Goal: Task Accomplishment & Management: Manage account settings

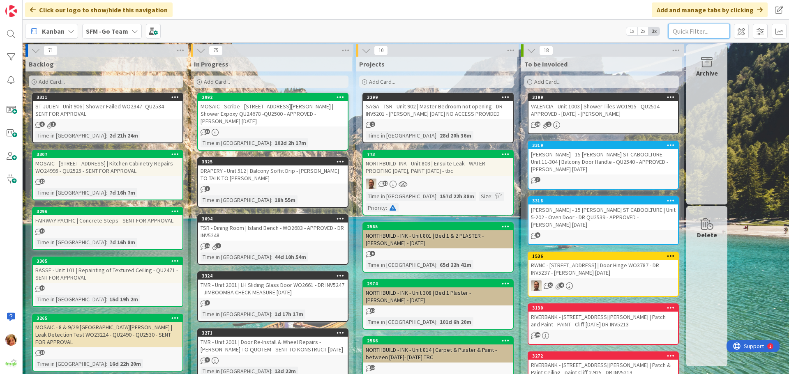
click at [696, 30] on input "text" at bounding box center [699, 31] width 62 height 15
type input "southport"
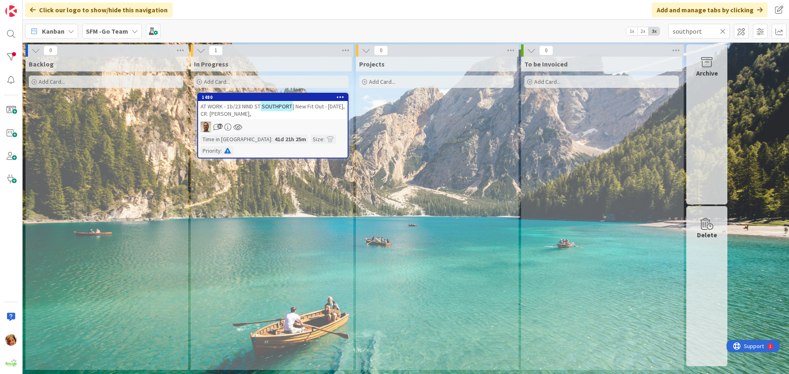
click at [256, 109] on span "AT WORK - 1b/23 NIND ST" at bounding box center [231, 106] width 60 height 7
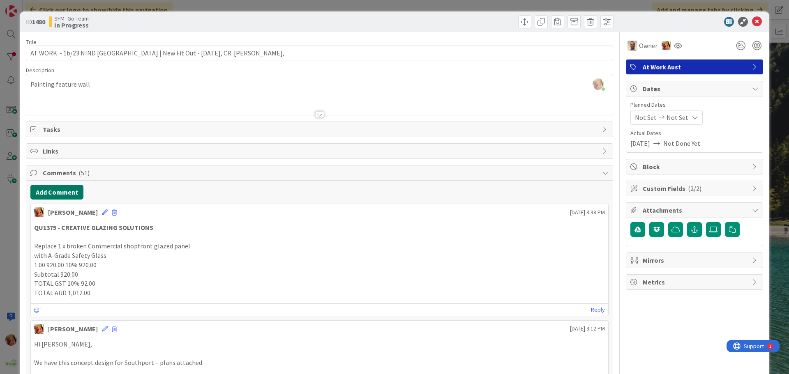
click at [62, 194] on button "Add Comment" at bounding box center [56, 192] width 53 height 15
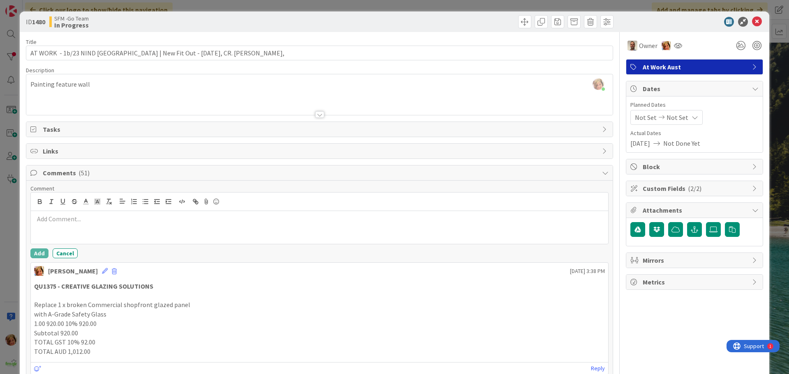
click at [91, 223] on p at bounding box center [319, 218] width 571 height 9
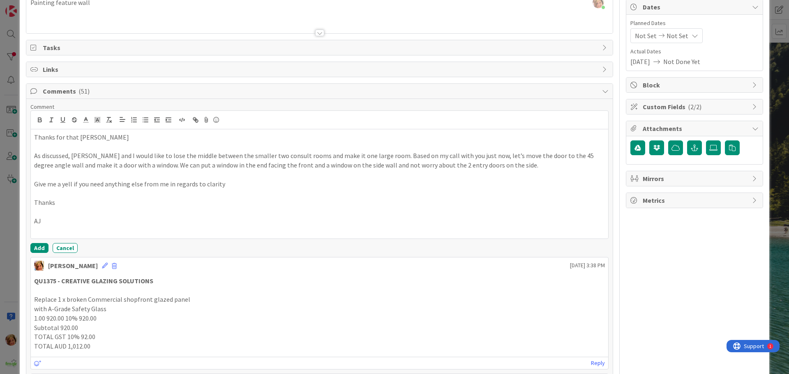
scroll to position [82, 0]
click at [40, 247] on button "Add" at bounding box center [39, 248] width 18 height 10
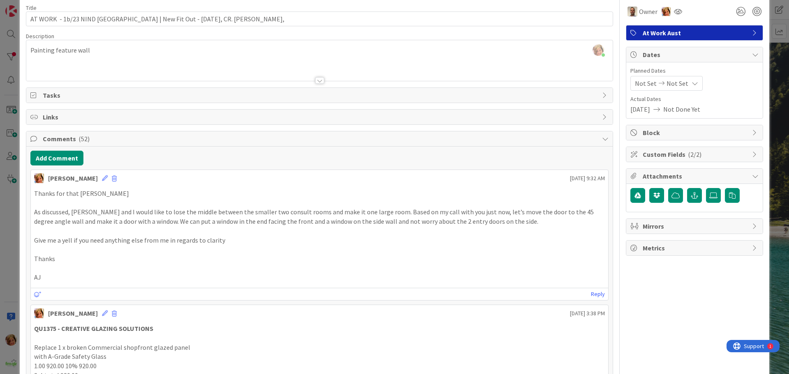
scroll to position [0, 0]
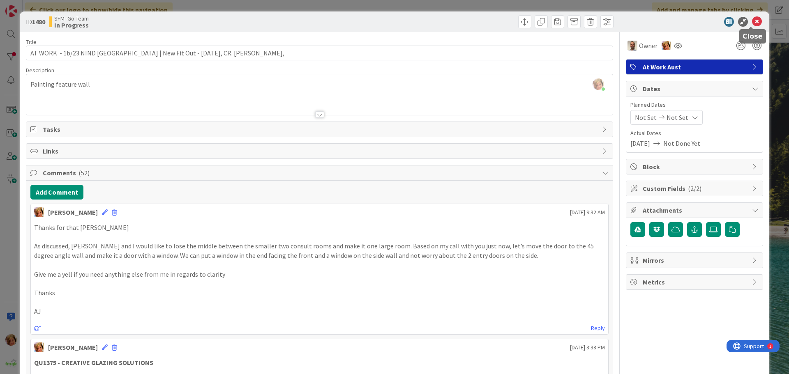
click at [752, 22] on icon at bounding box center [757, 22] width 10 height 10
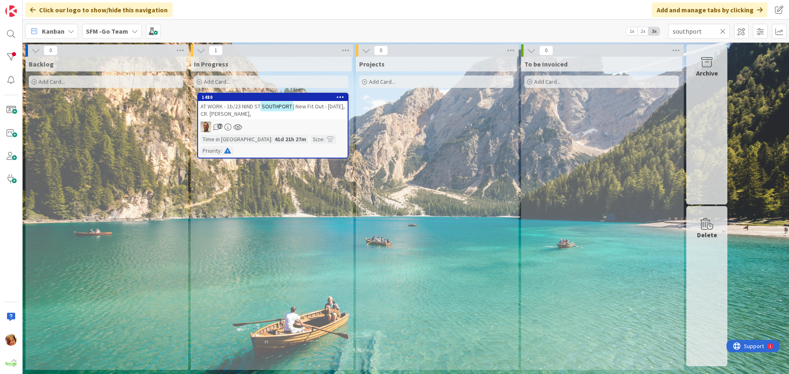
click at [722, 29] on icon at bounding box center [723, 31] width 6 height 7
click at [715, 31] on input "text" at bounding box center [699, 31] width 62 height 15
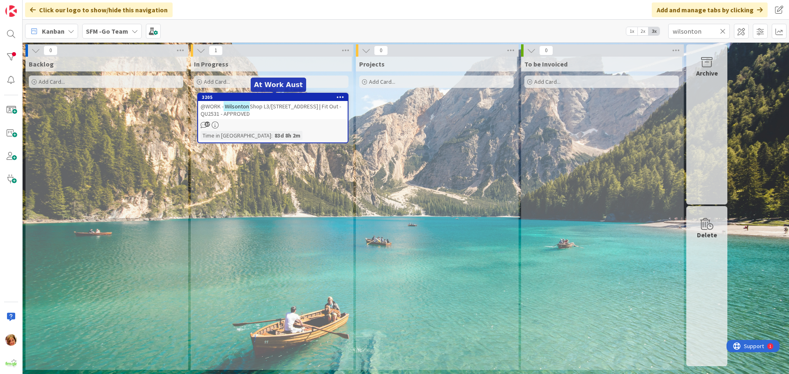
click at [270, 110] on div "@WORK - Wilsonton Shop L3/[STREET_ADDRESS] | Fit Out - QU2531 - APPROVED" at bounding box center [273, 110] width 150 height 18
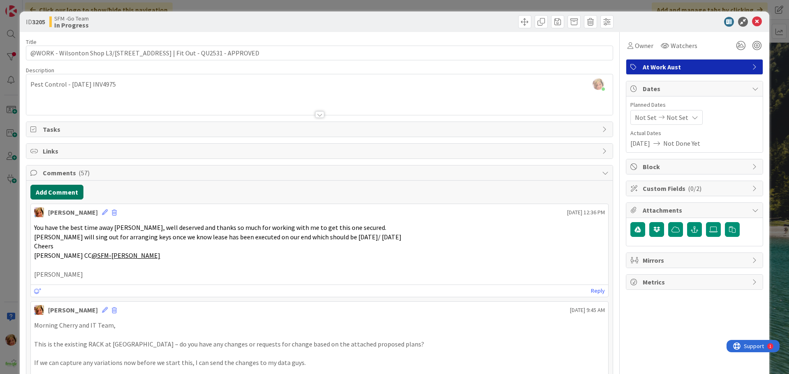
click at [62, 188] on button "Add Comment" at bounding box center [56, 192] width 53 height 15
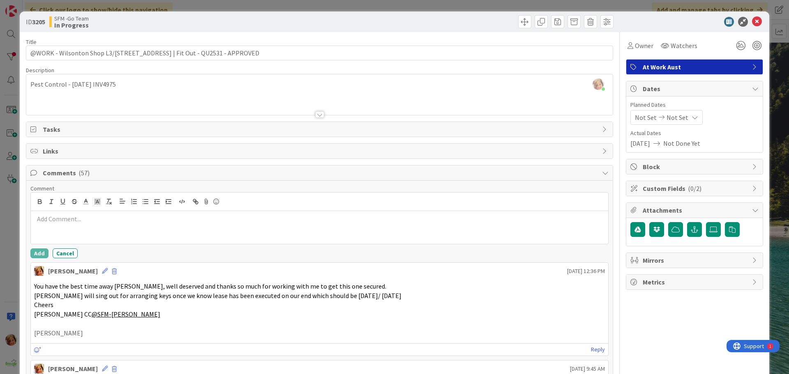
click at [81, 221] on p at bounding box center [319, 218] width 571 height 9
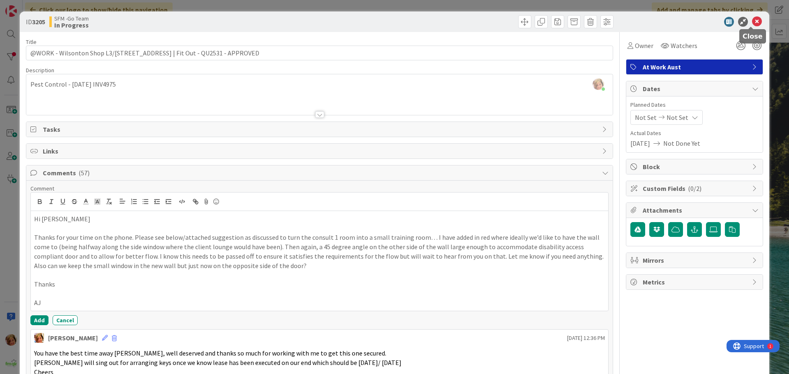
click at [754, 21] on icon at bounding box center [757, 22] width 10 height 10
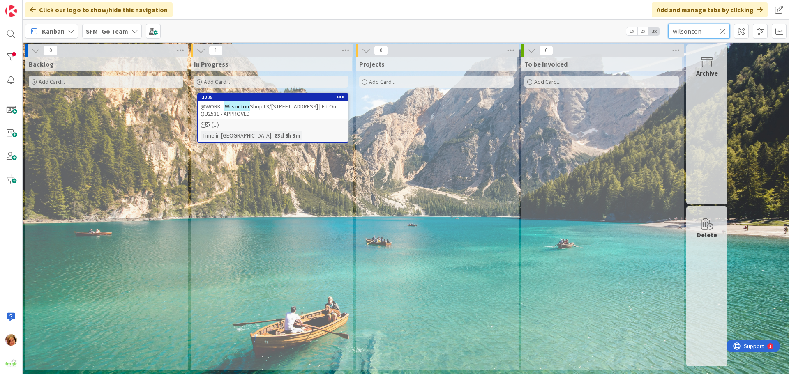
click at [712, 29] on input "wilsonton" at bounding box center [699, 31] width 62 height 15
type input "w"
type input "botanica"
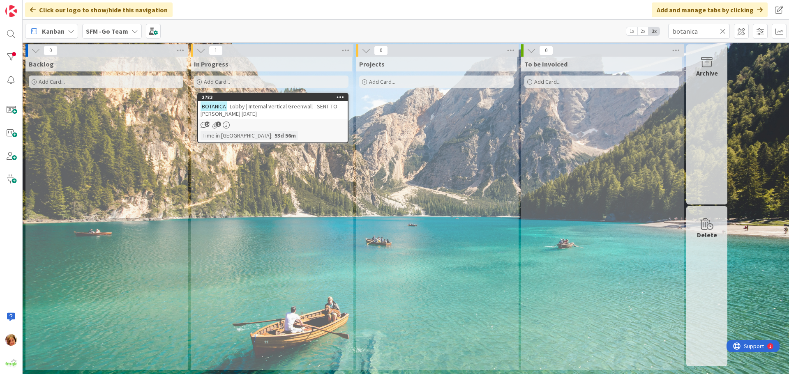
click at [271, 104] on span "- Lobby | Internal Vertical Greenwall - SENT TO [PERSON_NAME] [DATE]" at bounding box center [269, 110] width 137 height 15
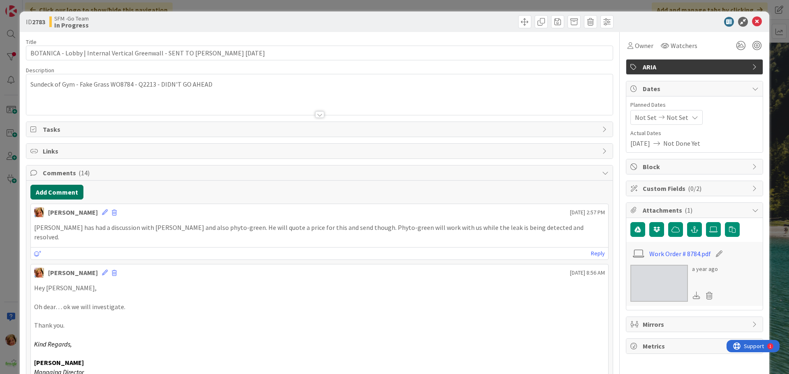
click at [46, 191] on button "Add Comment" at bounding box center [56, 192] width 53 height 15
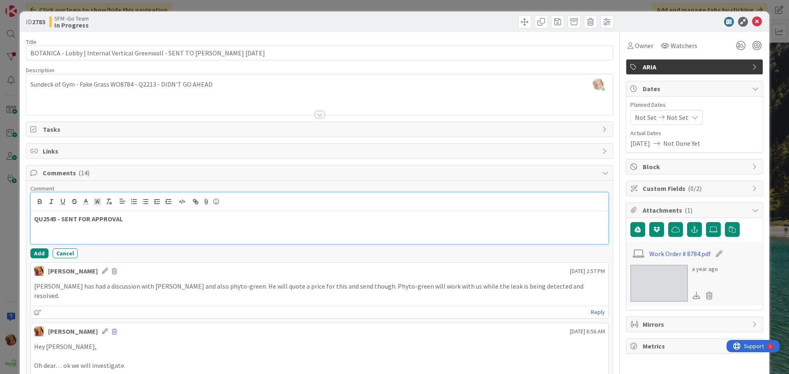
click at [146, 219] on p "QU2545 - SENT FOR APPROVAL" at bounding box center [319, 218] width 571 height 9
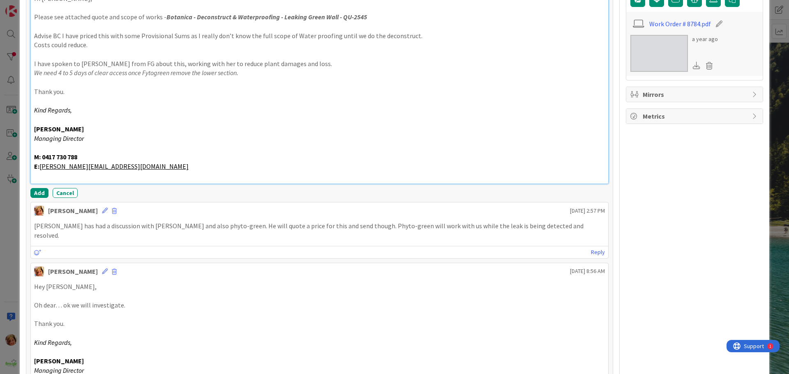
scroll to position [232, 0]
click at [34, 190] on button "Add" at bounding box center [39, 192] width 18 height 10
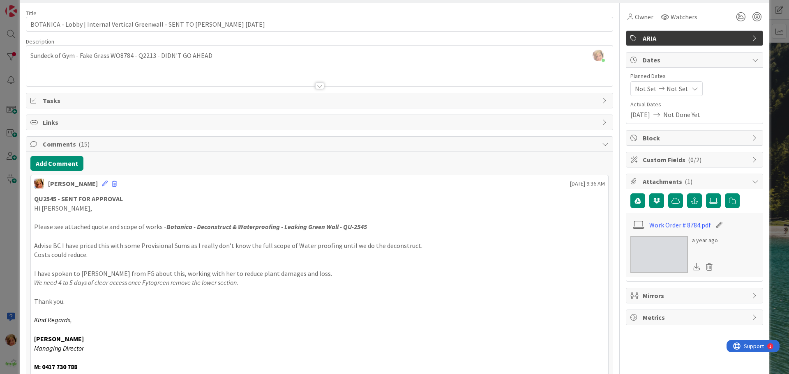
scroll to position [0, 0]
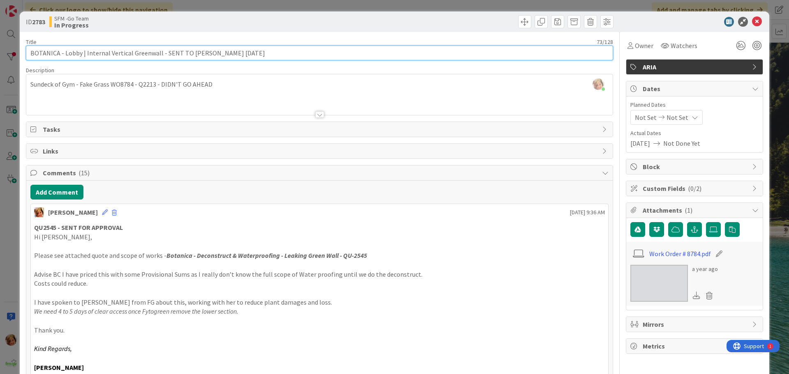
drag, startPoint x: 255, startPoint y: 57, endPoint x: 163, endPoint y: 55, distance: 91.6
click at [163, 55] on input "BOTANICA - Lobby | Internal Vertical Greenwall - SENT TO [PERSON_NAME] [DATE]" at bounding box center [319, 53] width 587 height 15
type input "BOTANICA - Lobby | Internal Vertical Greenwall - QU2545 - SENT FOR APPROVAL"
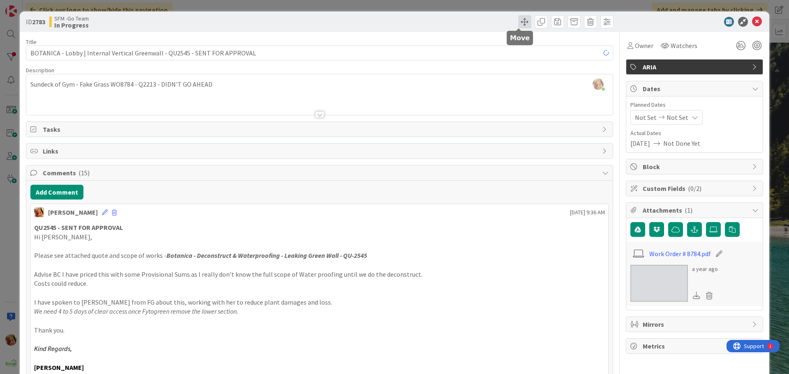
click at [524, 23] on span at bounding box center [524, 21] width 13 height 13
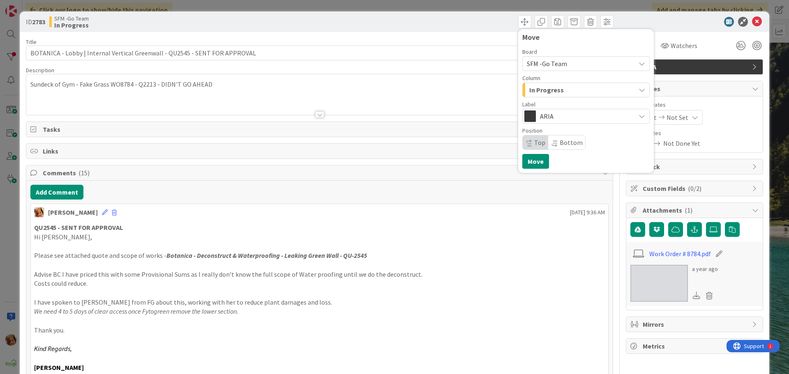
click at [567, 95] on div "In Progress" at bounding box center [581, 89] width 108 height 13
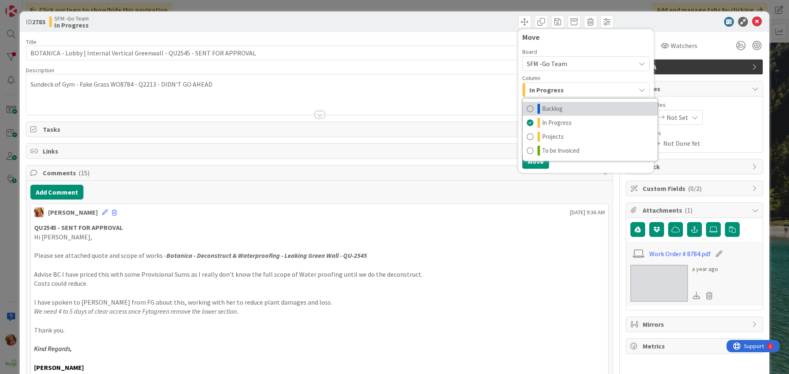
click at [556, 108] on span "Backlog" at bounding box center [552, 109] width 21 height 10
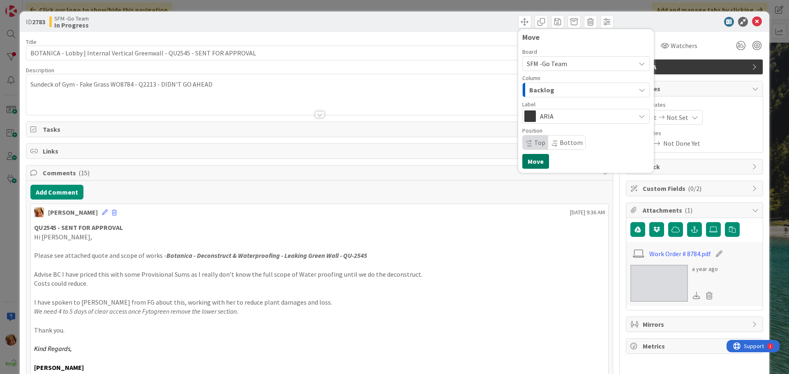
click at [530, 164] on button "Move" at bounding box center [535, 161] width 27 height 15
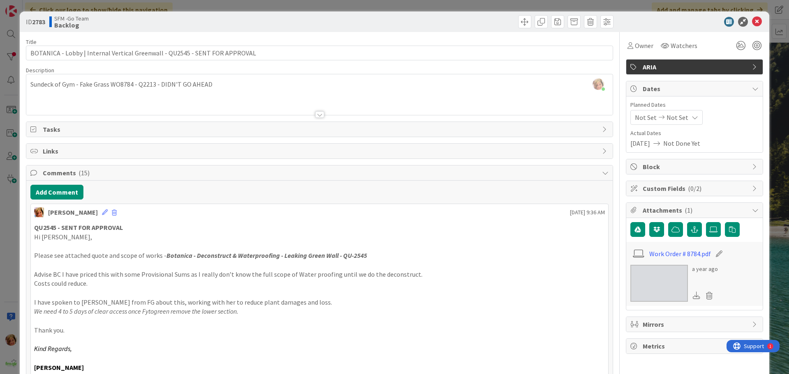
click at [464, 21] on div "Move Move" at bounding box center [468, 21] width 292 height 13
click at [754, 21] on icon at bounding box center [757, 22] width 10 height 10
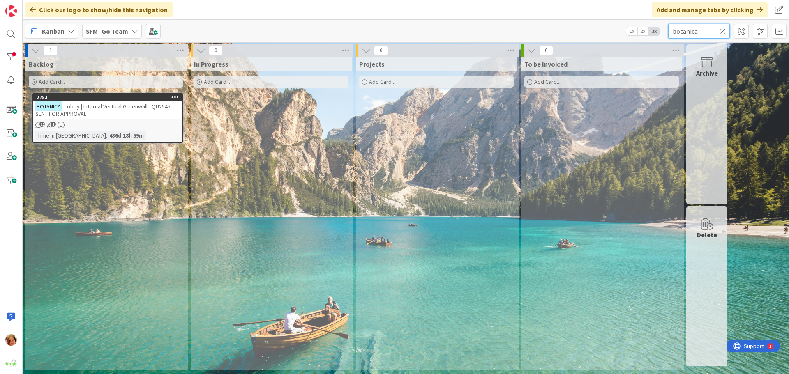
click at [702, 30] on input "botanica" at bounding box center [699, 31] width 62 height 15
type input "b"
type input "DINING"
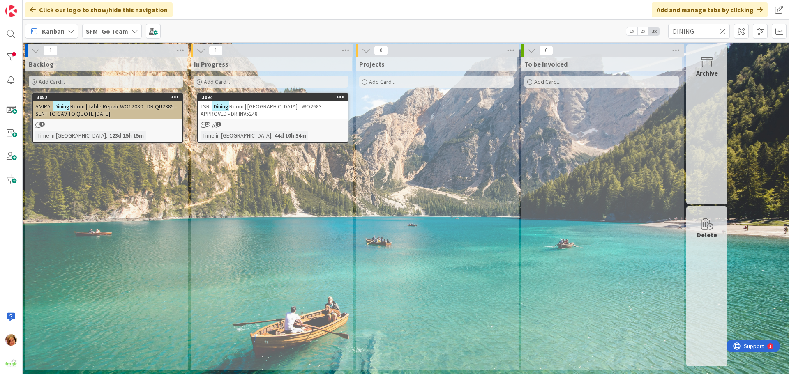
click at [270, 106] on span "Room | [GEOGRAPHIC_DATA] - WO2683 - APPROVED - DR INV5248" at bounding box center [263, 110] width 124 height 15
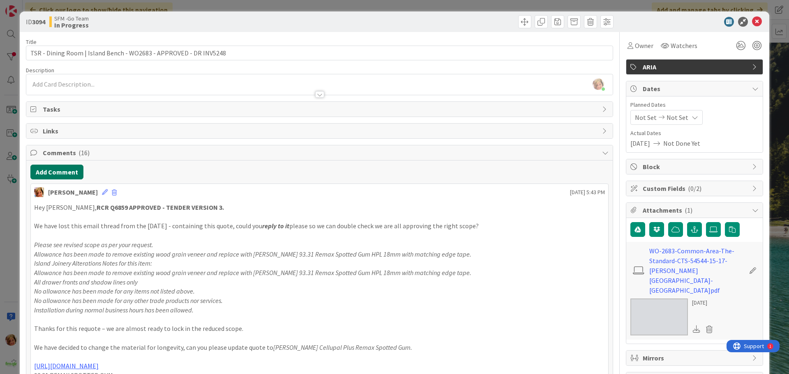
click at [61, 174] on button "Add Comment" at bounding box center [56, 172] width 53 height 15
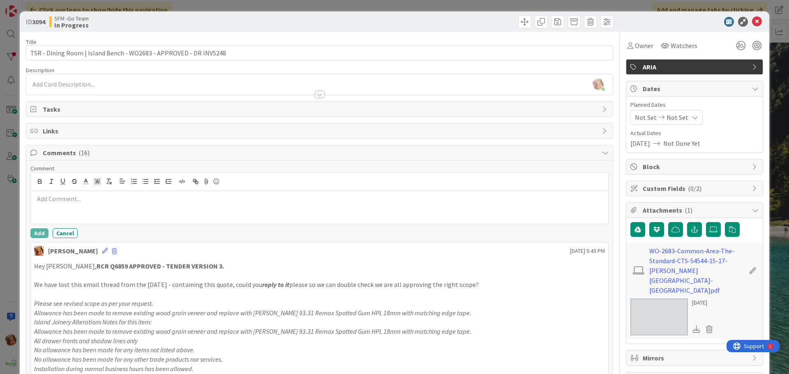
click at [76, 198] on p at bounding box center [319, 198] width 571 height 9
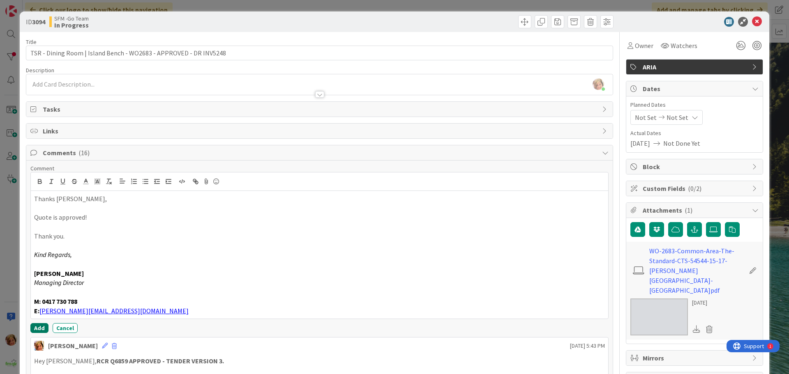
click at [41, 324] on button "Add" at bounding box center [39, 328] width 18 height 10
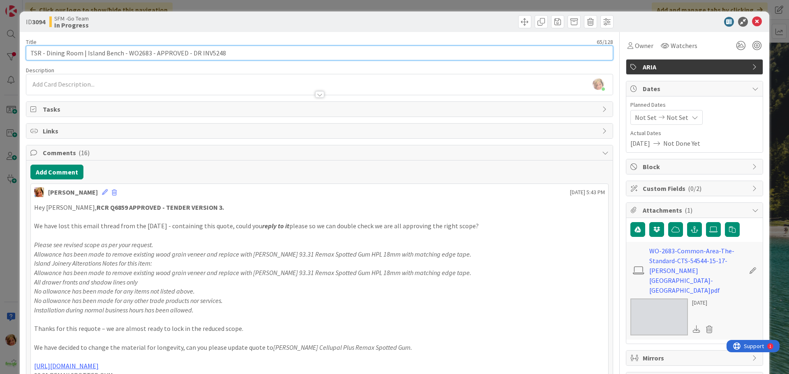
click at [226, 50] on input "TSR - Dining Room | Island Bench - WO2683 - APPROVED - DR INV5248" at bounding box center [319, 53] width 587 height 15
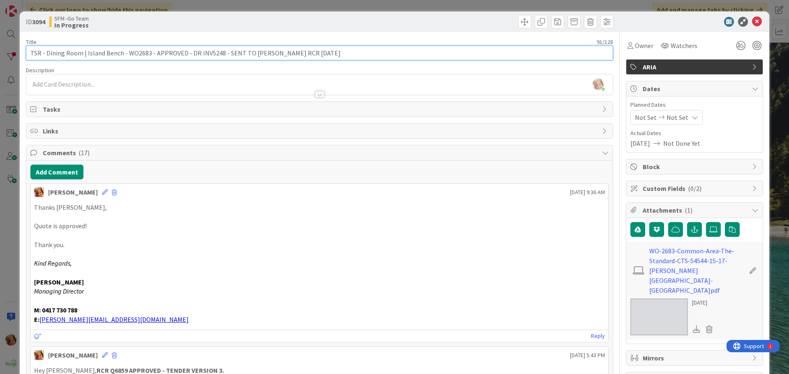
type input "TSR - Dining Room | Island Bench - WO2683 - APPROVED - DR INV5248 - SENT TO [PE…"
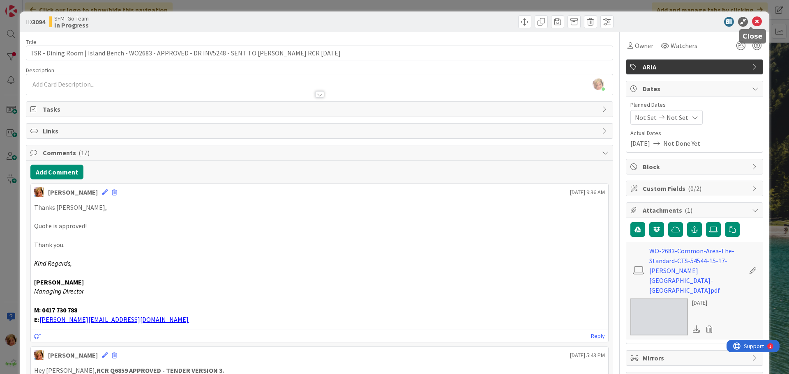
click at [752, 22] on icon at bounding box center [757, 22] width 10 height 10
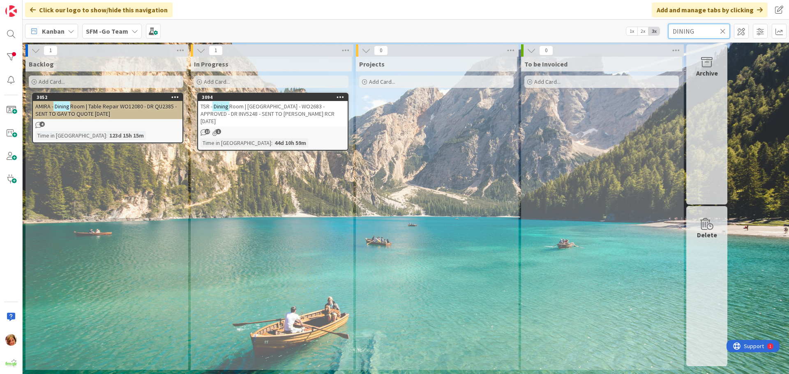
click at [707, 29] on input "DINING" at bounding box center [699, 31] width 62 height 15
type input "D"
type input "ARUNDEL"
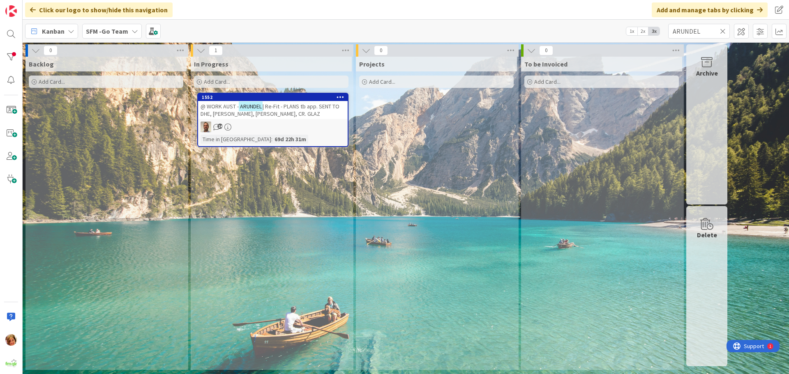
drag, startPoint x: 617, startPoint y: -26, endPoint x: 278, endPoint y: 102, distance: 362.8
click at [278, 102] on div "@ WORK AUST - ARUNDEL | Re-Fit - PLANS tb app. SENT TO DHE, [PERSON_NAME], [PER…" at bounding box center [273, 110] width 150 height 18
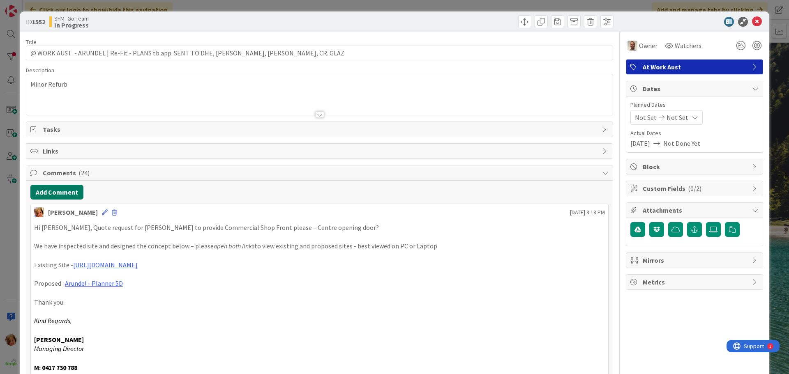
click at [59, 192] on button "Add Comment" at bounding box center [56, 192] width 53 height 15
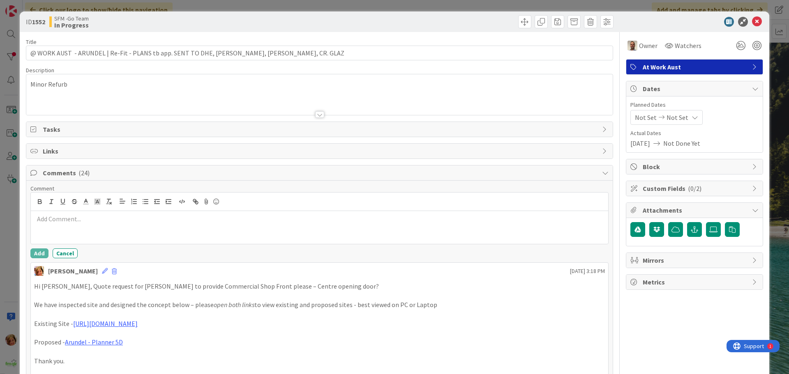
click at [111, 228] on div at bounding box center [319, 227] width 577 height 33
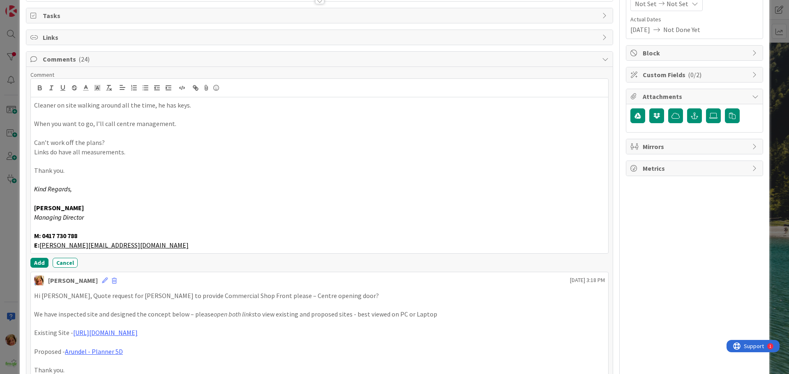
scroll to position [123, 0]
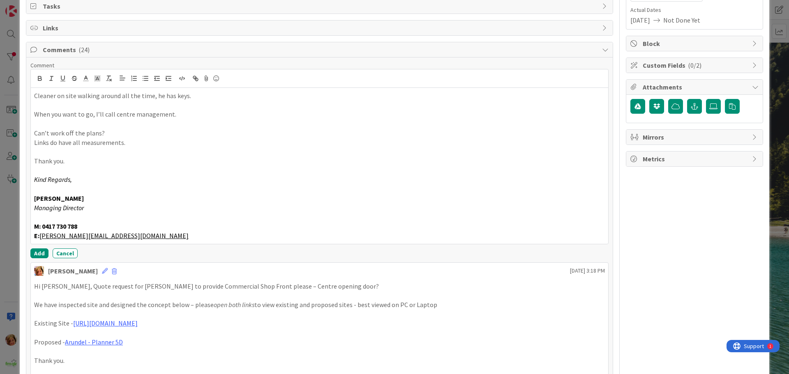
click at [35, 93] on p "Cleaner on site walking around all the time, he has keys." at bounding box center [319, 95] width 571 height 9
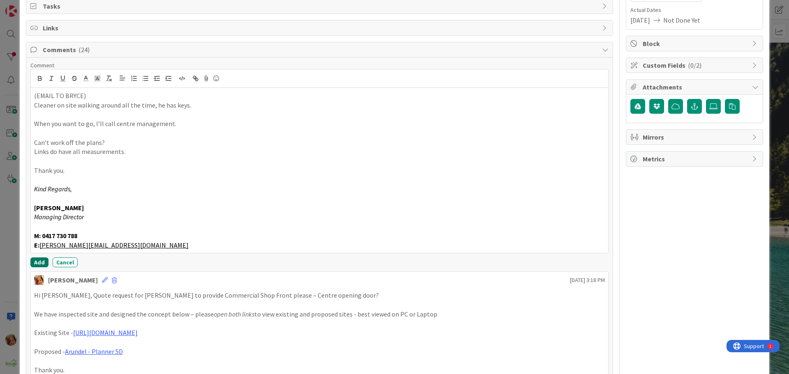
click at [40, 263] on button "Add" at bounding box center [39, 263] width 18 height 10
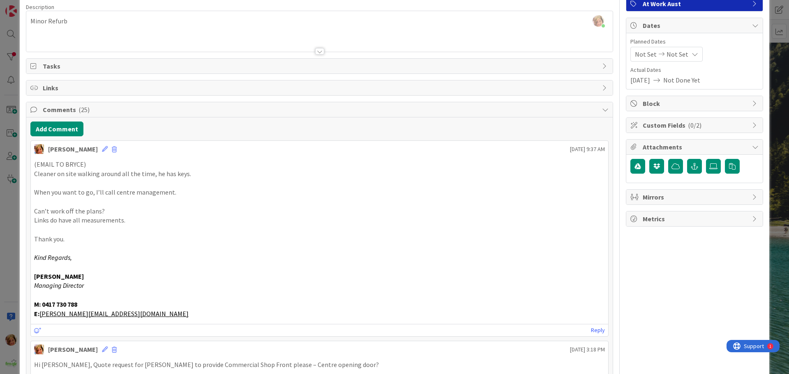
scroll to position [0, 0]
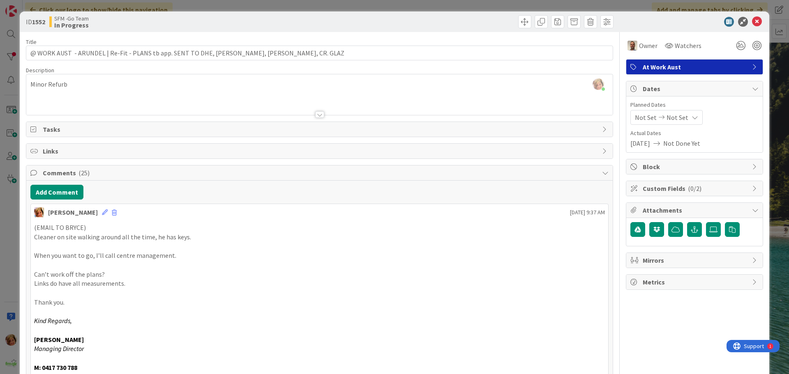
click at [340, 22] on div at bounding box center [468, 21] width 292 height 13
click at [752, 22] on icon at bounding box center [757, 22] width 10 height 10
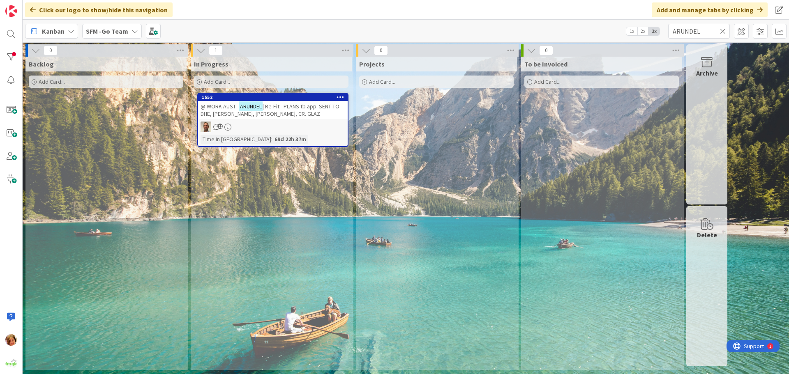
click at [722, 28] on icon at bounding box center [723, 31] width 6 height 7
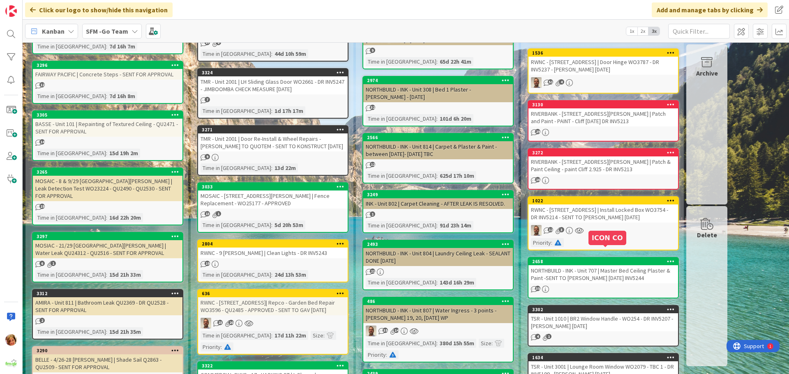
scroll to position [247, 0]
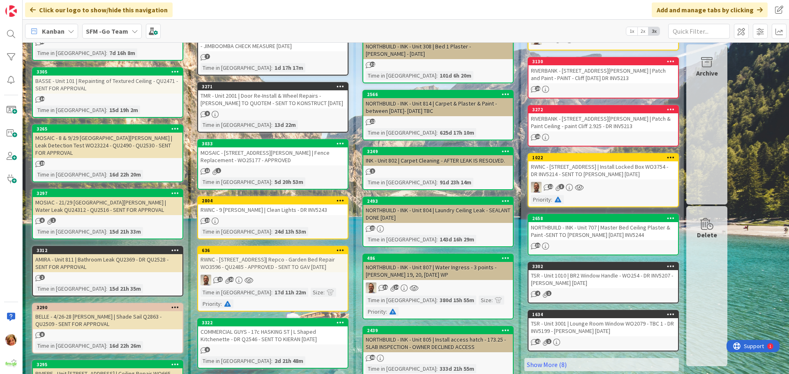
click at [577, 161] on div "RWNC - [STREET_ADDRESS] | Install Locked Box WO3754 - DR INV5214 - SENT TO [PER…" at bounding box center [603, 170] width 150 height 18
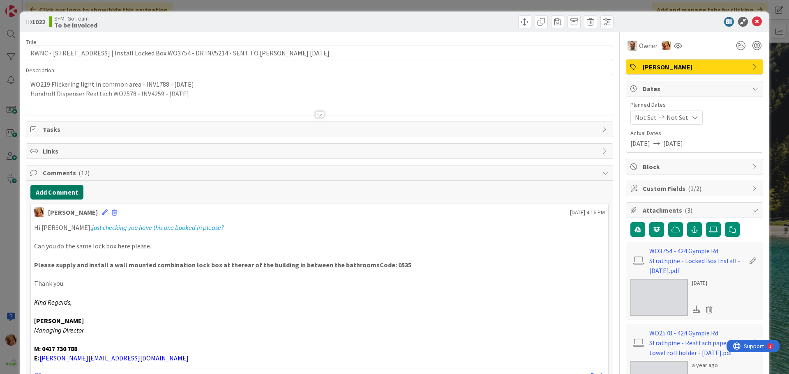
click at [62, 193] on button "Add Comment" at bounding box center [56, 192] width 53 height 15
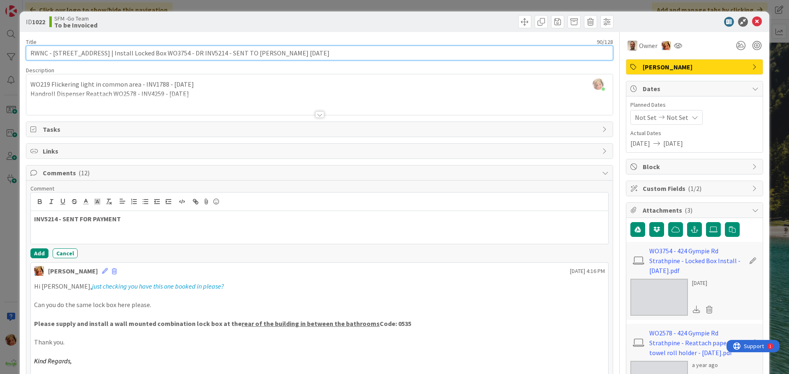
click at [183, 53] on input "RWNC - [STREET_ADDRESS] | Install Locked Box WO3754 - DR INV5214 - SENT TO [PER…" at bounding box center [319, 53] width 587 height 15
type input "RWNC - [STREET_ADDRESS] | Install Locked Box WO3754 INV5214 - SENT TO [PERSON_N…"
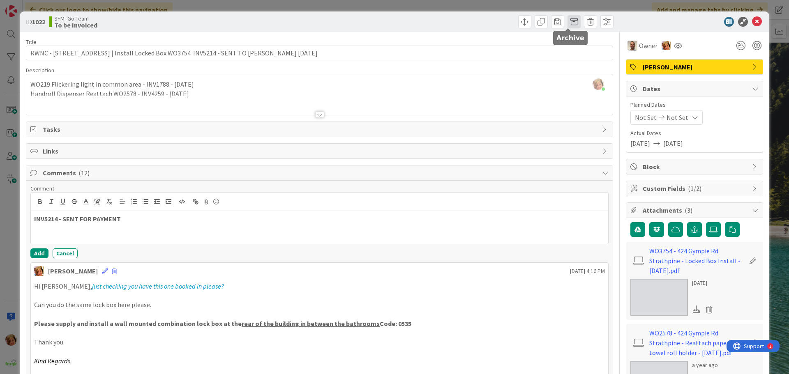
click at [567, 22] on span at bounding box center [573, 21] width 13 height 13
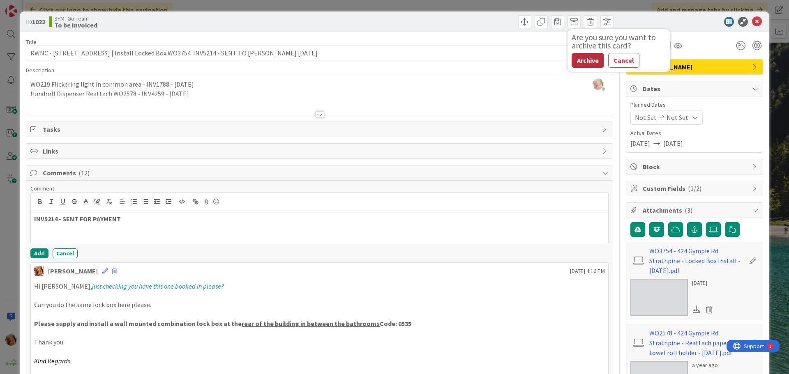
click at [581, 58] on button "Archive" at bounding box center [588, 60] width 32 height 15
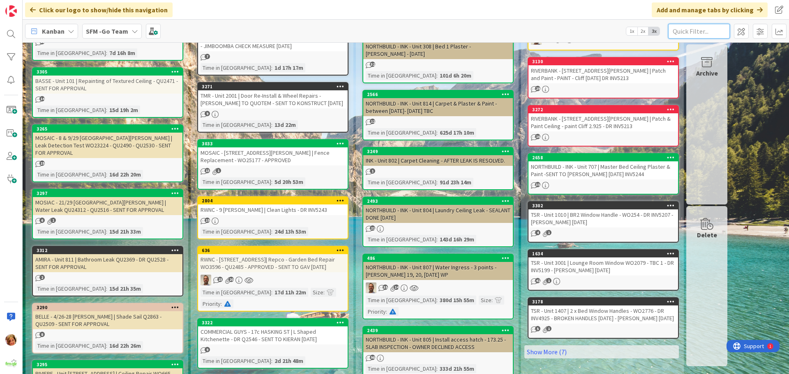
click at [705, 30] on input "text" at bounding box center [699, 31] width 62 height 15
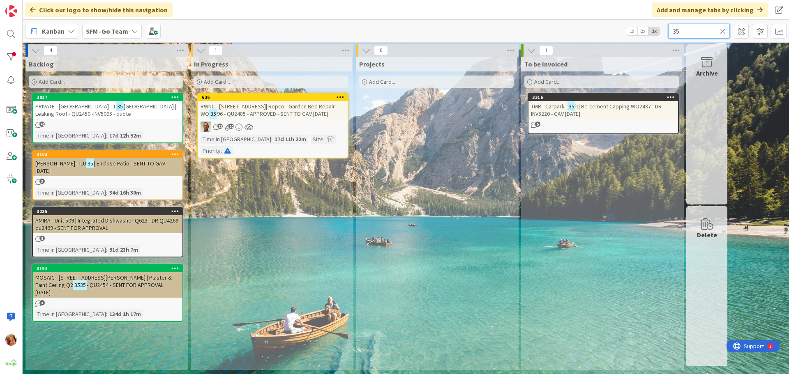
type input "35"
click at [590, 108] on span "b| Re-cement Capping WO2437 - DR INV5220 - GAV [DATE]" at bounding box center [596, 110] width 131 height 15
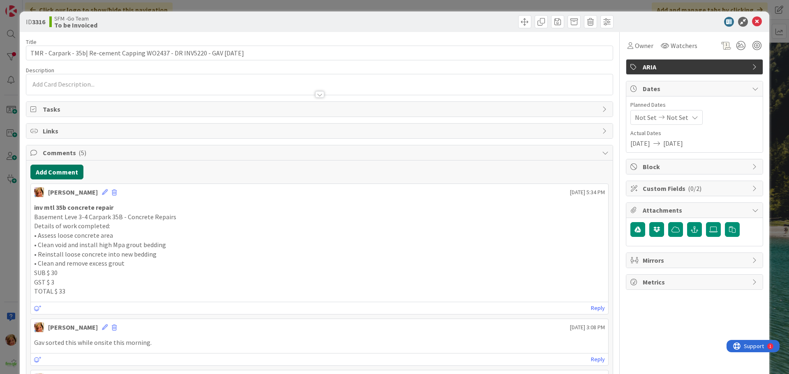
click at [68, 177] on button "Add Comment" at bounding box center [56, 172] width 53 height 15
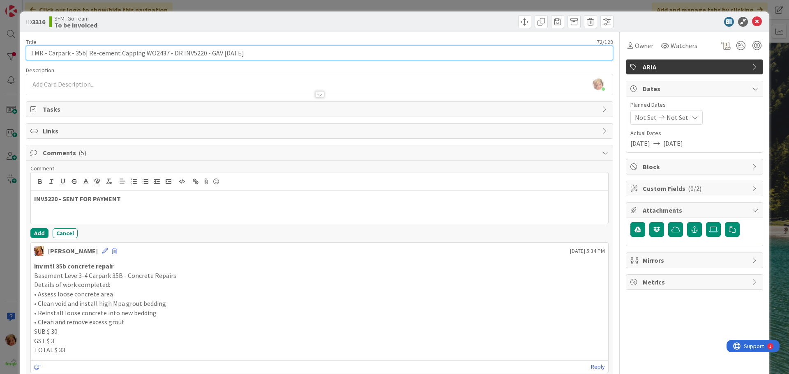
click at [178, 53] on input "TMR - Carpark - 35b| Re-cement Capping WO2437 - DR INV5220 - GAV [DATE]" at bounding box center [319, 53] width 587 height 15
type input "TMR - Carpark - 35b| Re-cement Capping WO2437 - INV5220 - GAV [DATE]"
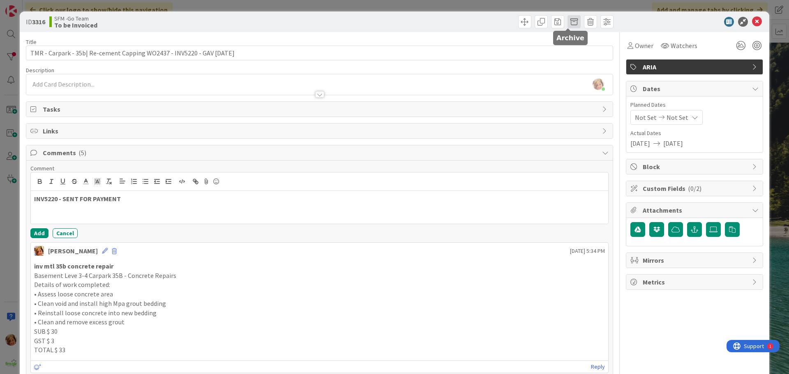
click at [569, 23] on span at bounding box center [573, 21] width 13 height 13
click at [575, 58] on button "Archive" at bounding box center [588, 60] width 32 height 15
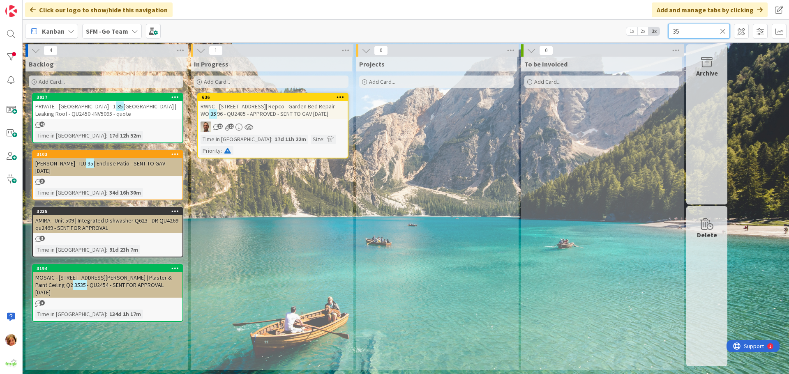
click at [693, 32] on input "35" at bounding box center [699, 31] width 62 height 15
type input "3"
type input "HEIX"
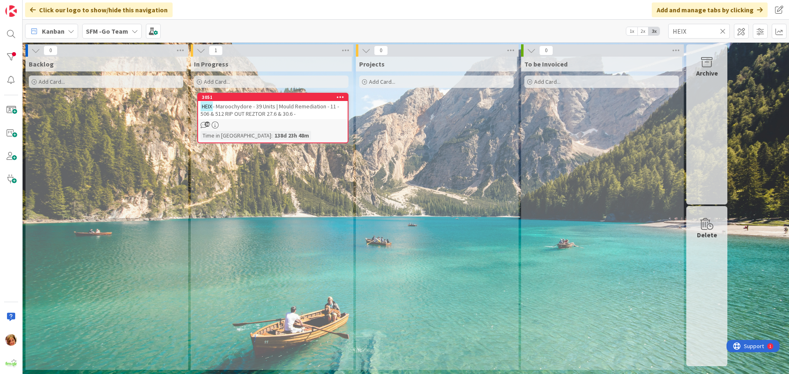
click at [275, 114] on span "- Maroochydore - 39 Units | Mould Remediation - 11 - 506 & 512 RIP OUT REZTOR 2…" at bounding box center [270, 110] width 138 height 15
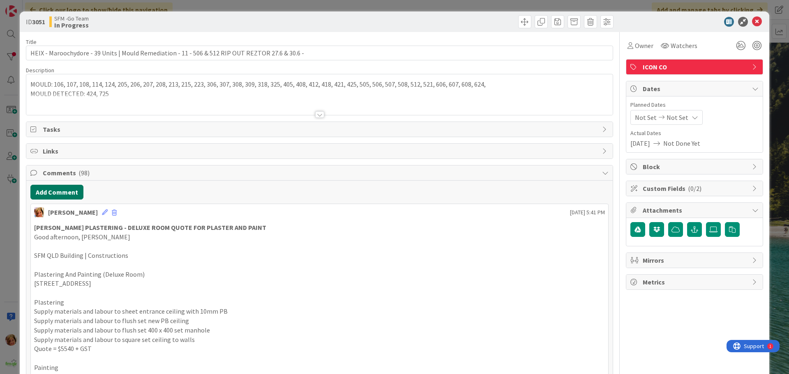
click at [50, 193] on button "Add Comment" at bounding box center [56, 192] width 53 height 15
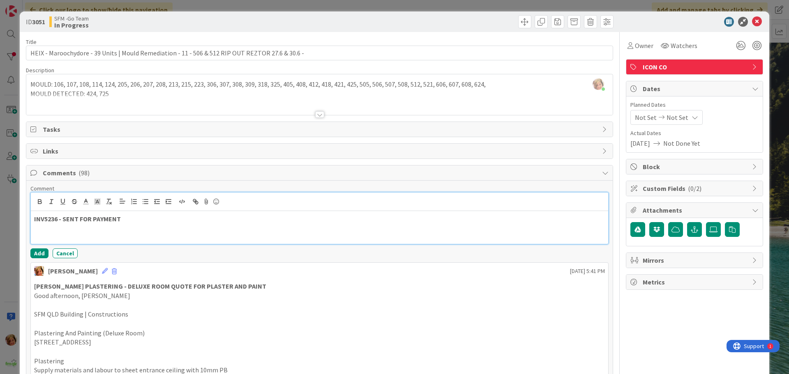
click at [149, 221] on p "INV5236 - SENT FOR PAYMENT" at bounding box center [319, 218] width 571 height 9
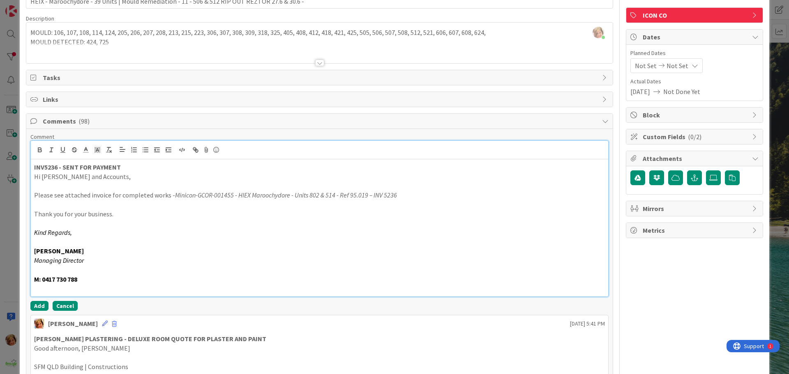
scroll to position [123, 0]
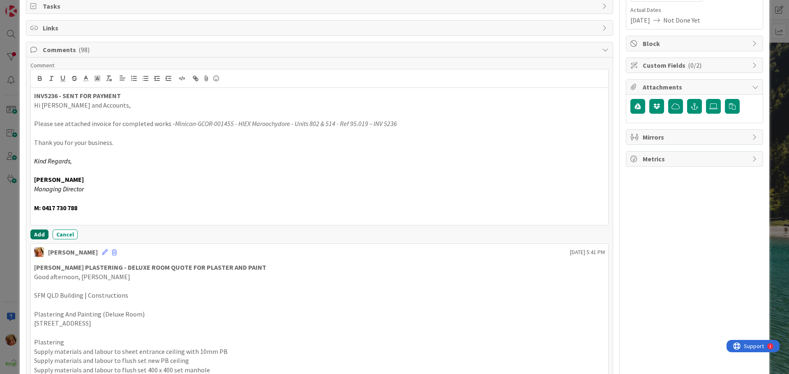
click at [32, 235] on button "Add" at bounding box center [39, 235] width 18 height 10
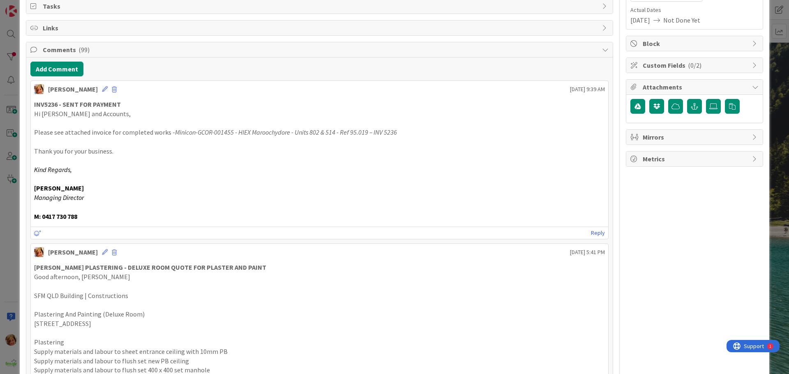
scroll to position [0, 0]
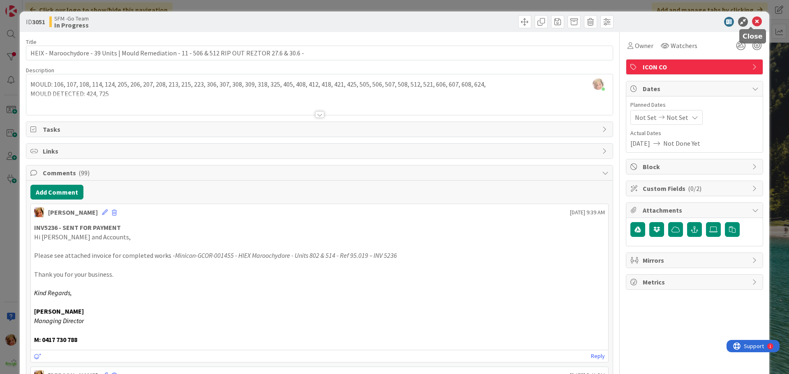
click at [752, 18] on icon at bounding box center [757, 22] width 10 height 10
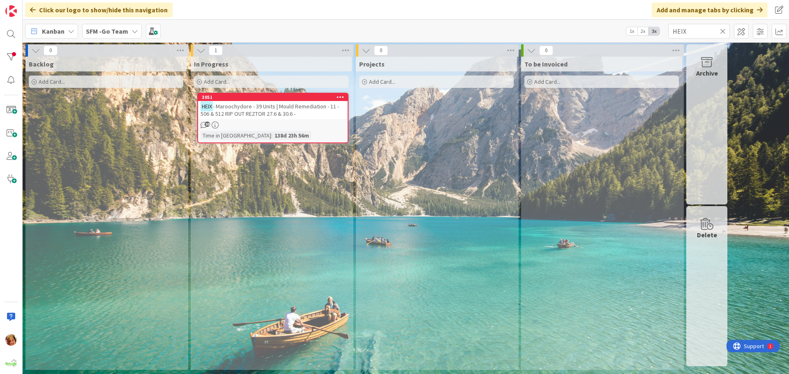
click at [724, 31] on icon at bounding box center [723, 31] width 6 height 7
click at [722, 30] on input "text" at bounding box center [699, 31] width 62 height 15
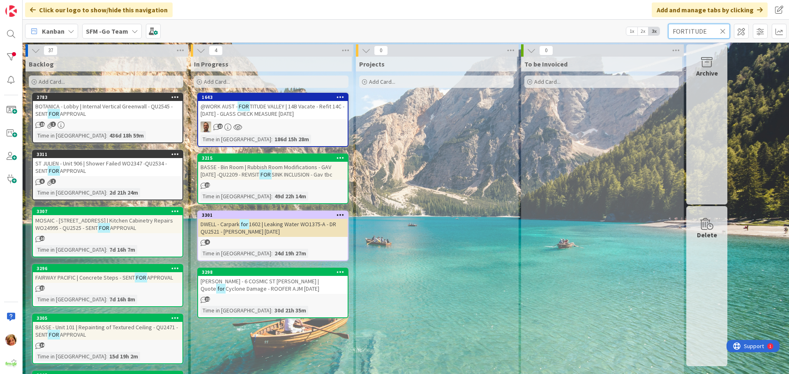
type input "FORTITUDE"
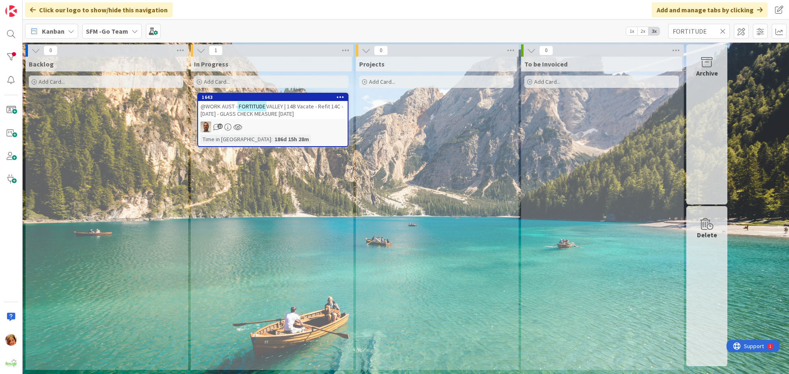
click at [293, 107] on span "VALLEY | 14B Vacate - Refit 14C - [DATE] - GLASS CHECK MEASURE [DATE]" at bounding box center [272, 110] width 143 height 15
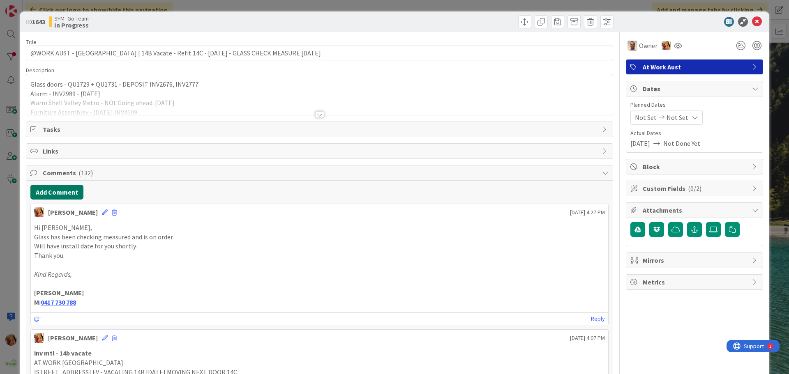
click at [57, 192] on button "Add Comment" at bounding box center [56, 192] width 53 height 15
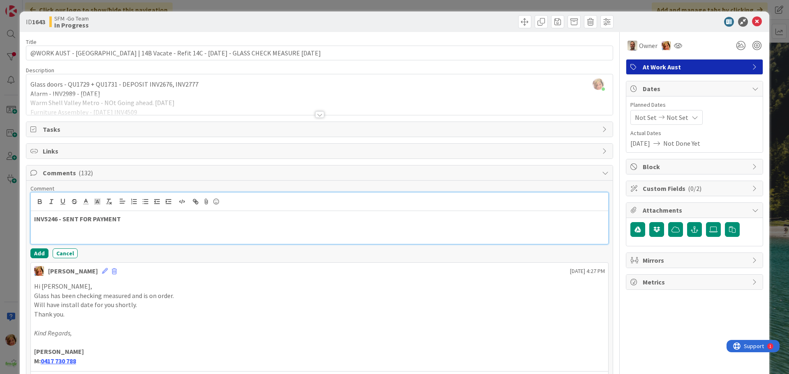
click at [146, 225] on p at bounding box center [319, 228] width 571 height 9
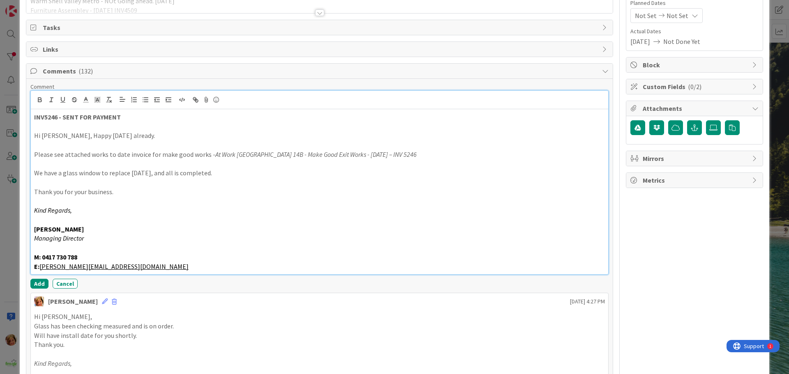
scroll to position [123, 0]
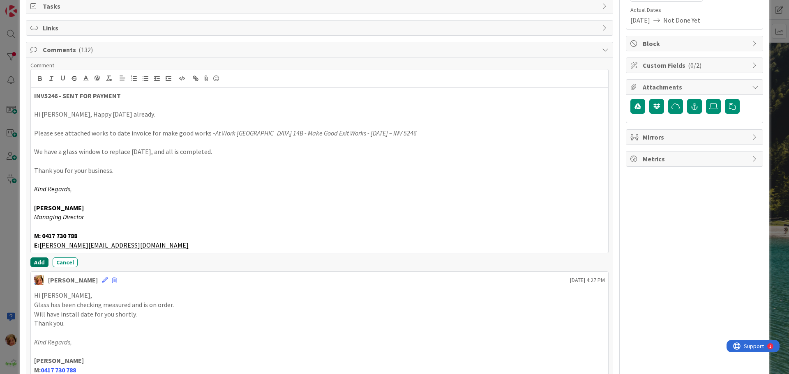
click at [35, 263] on button "Add" at bounding box center [39, 263] width 18 height 10
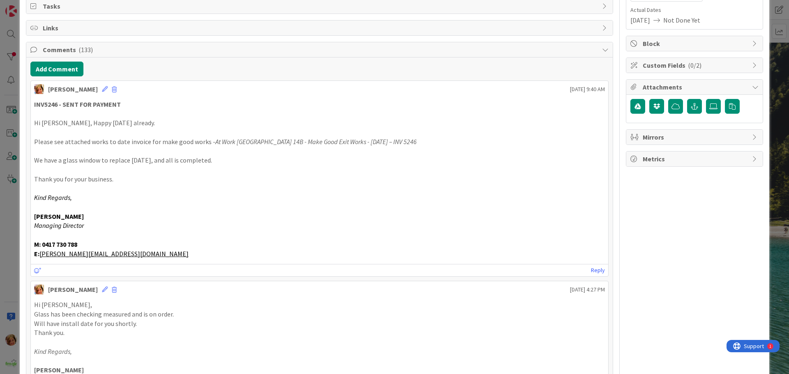
scroll to position [0, 0]
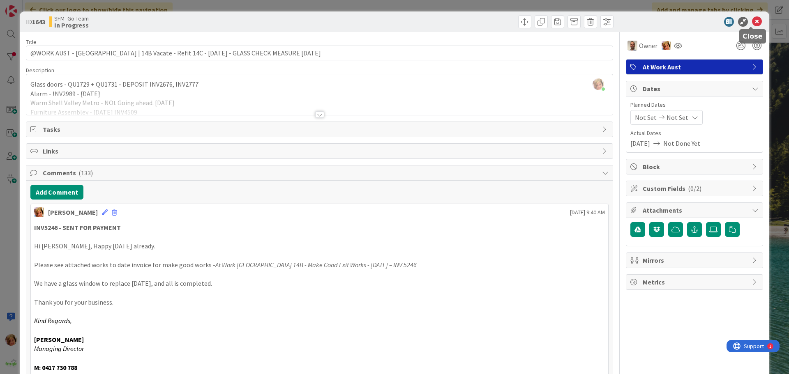
click at [752, 22] on icon at bounding box center [757, 22] width 10 height 10
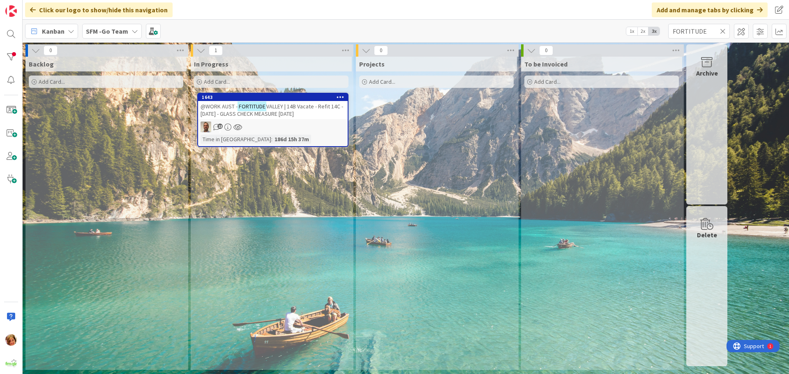
click at [724, 30] on icon at bounding box center [723, 31] width 6 height 7
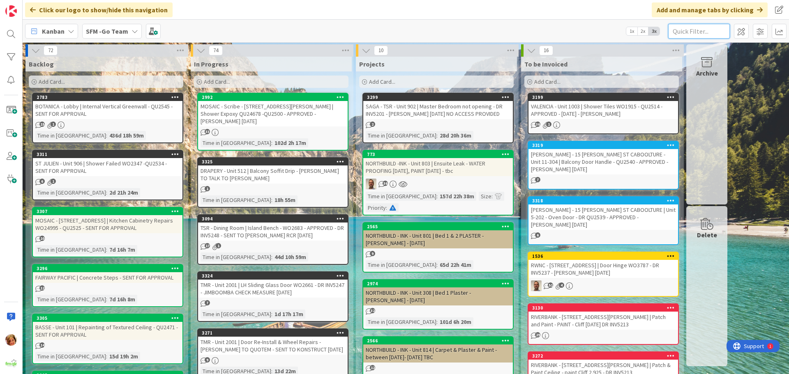
click at [694, 33] on input "text" at bounding box center [699, 31] width 62 height 15
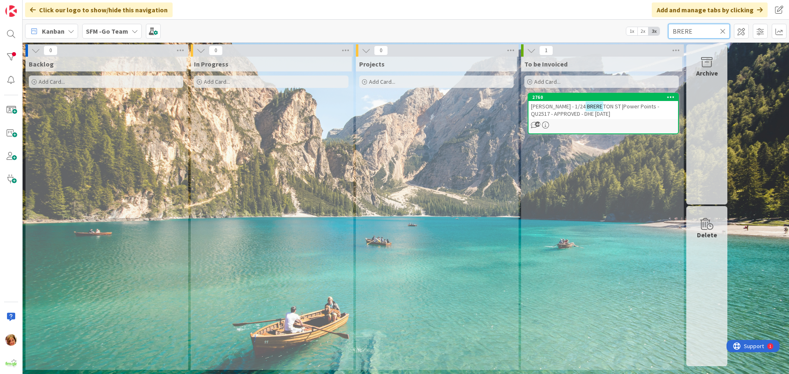
type input "BRERE"
drag, startPoint x: 655, startPoint y: 25, endPoint x: 601, endPoint y: 108, distance: 99.2
click at [601, 108] on span "TON ST |Power Points - QU2517 - APPROVED - DHE [DATE]" at bounding box center [595, 110] width 128 height 15
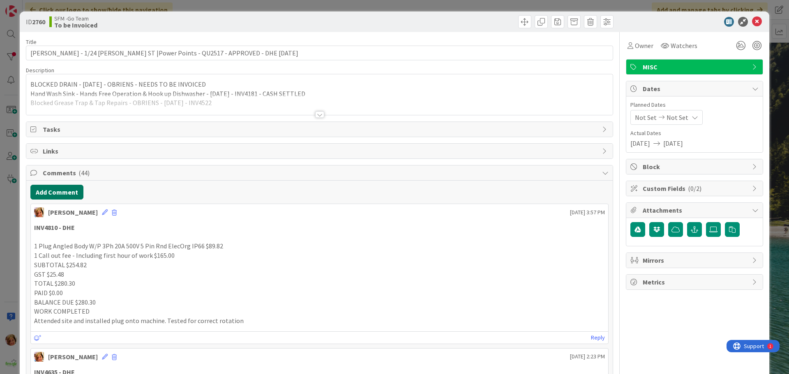
click at [50, 189] on button "Add Comment" at bounding box center [56, 192] width 53 height 15
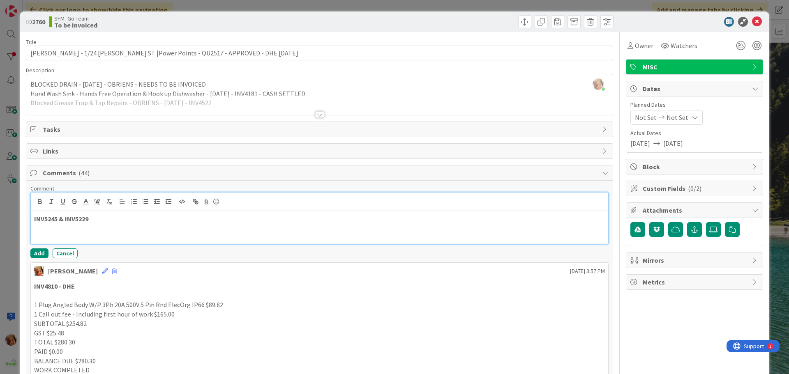
click at [108, 223] on p "INV5245 & INV5229" at bounding box center [319, 218] width 571 height 9
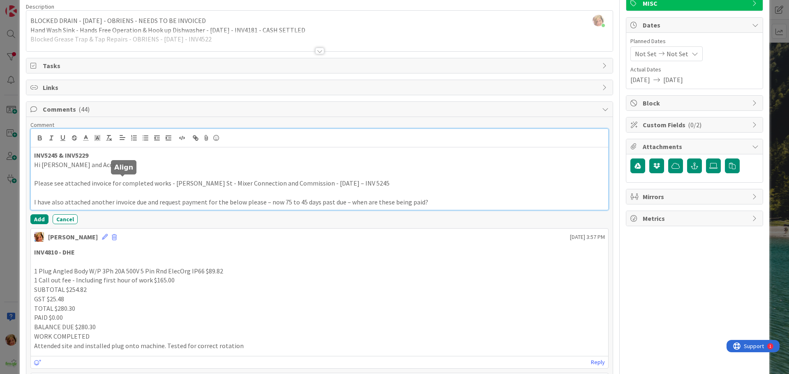
scroll to position [123, 0]
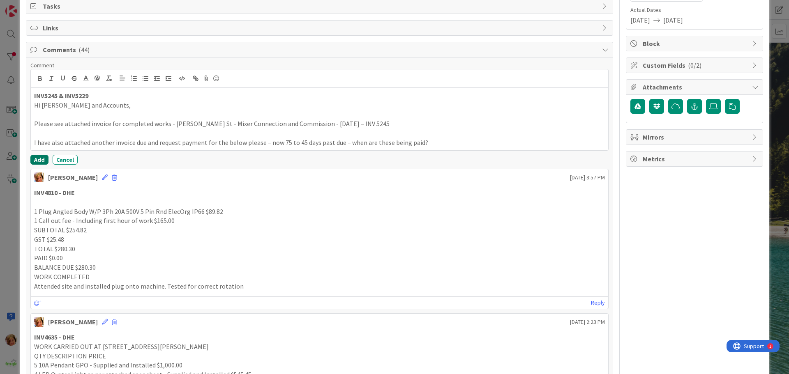
click at [36, 159] on button "Add" at bounding box center [39, 160] width 18 height 10
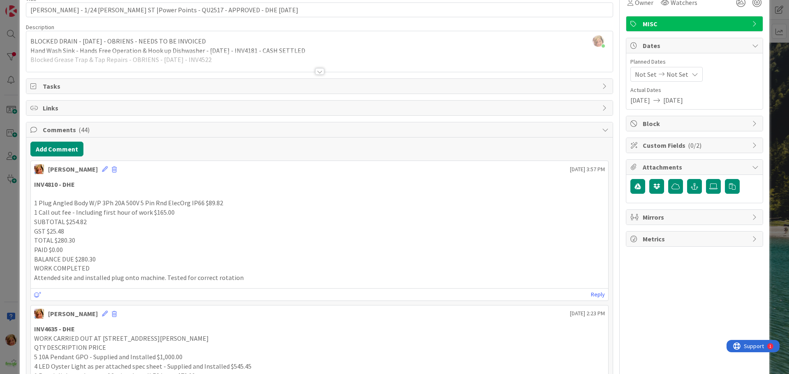
scroll to position [0, 0]
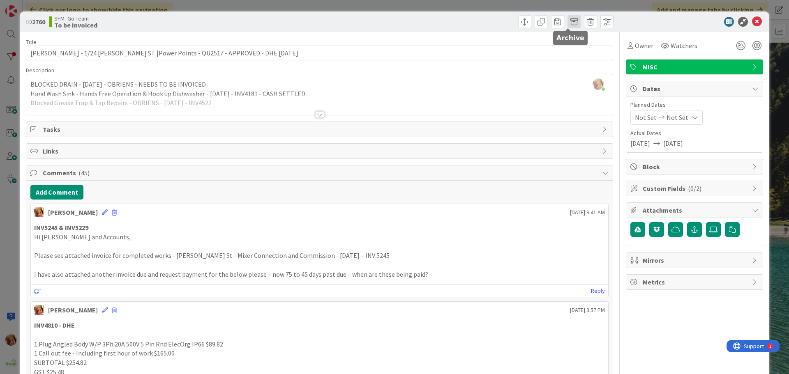
click at [569, 21] on span at bounding box center [573, 21] width 13 height 13
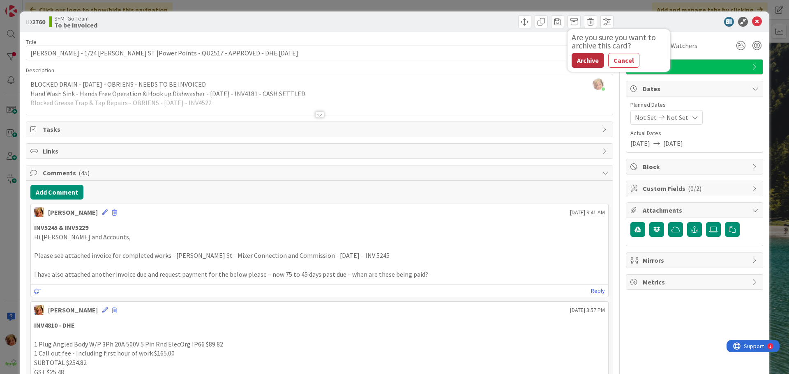
click at [583, 58] on button "Archive" at bounding box center [588, 60] width 32 height 15
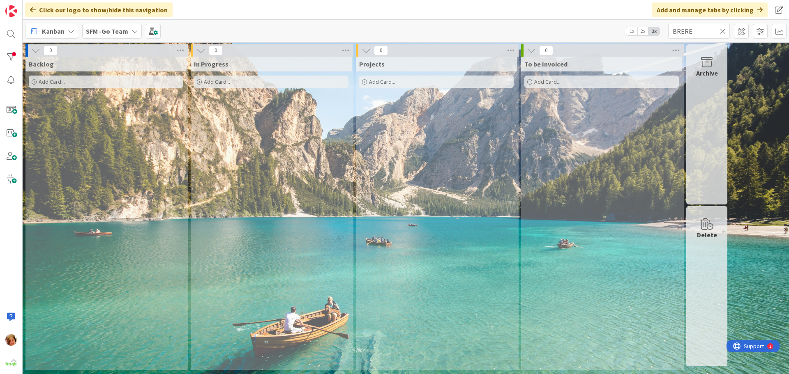
click at [723, 32] on icon at bounding box center [723, 31] width 6 height 7
click at [723, 32] on input "text" at bounding box center [699, 31] width 62 height 15
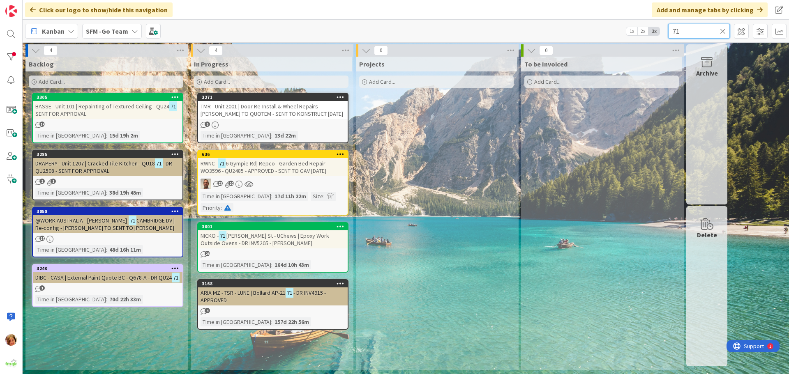
type input "71"
click at [234, 232] on span "[PERSON_NAME] St - UChews | Epoxy Work Outside Ovens - DR INV5205 - [PERSON_NAM…" at bounding box center [265, 239] width 129 height 15
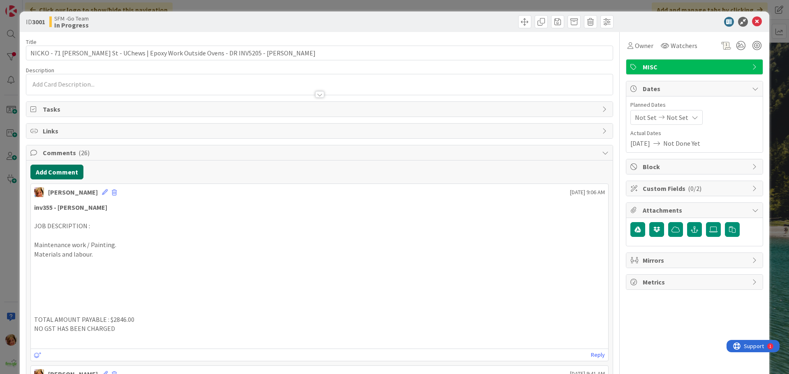
click at [60, 175] on button "Add Comment" at bounding box center [56, 172] width 53 height 15
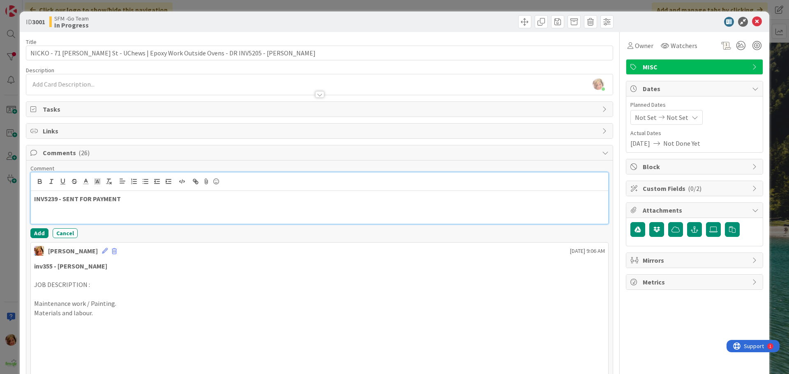
click at [134, 201] on p "INV5239 - SENT FOR PAYMENT" at bounding box center [319, 198] width 571 height 9
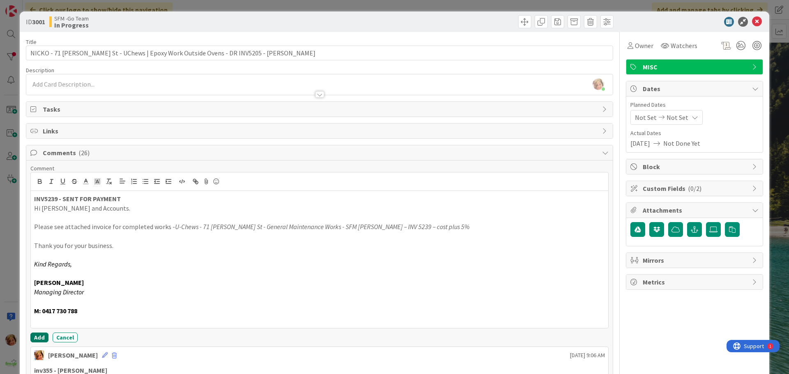
click at [32, 339] on button "Add" at bounding box center [39, 338] width 18 height 10
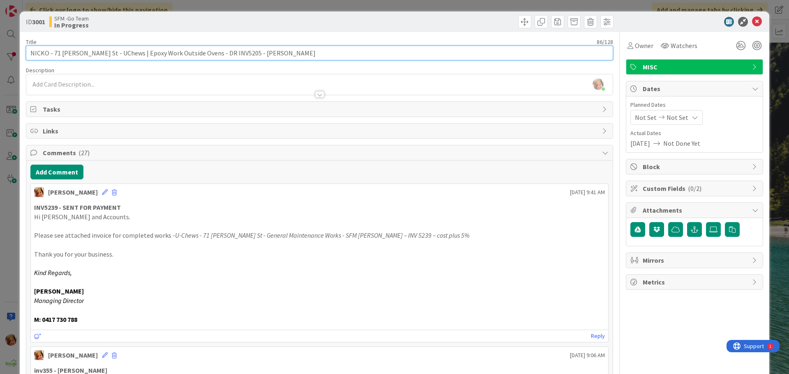
click at [198, 53] on input "NICKO - 71 [PERSON_NAME] St - UChews | Epoxy Work Outside Ovens - DR INV5205 - …" at bounding box center [319, 53] width 587 height 15
type input "NICKO - 71 [PERSON_NAME] St - UChews | Epoxy Work Outside Ovens - INV5205 - [PE…"
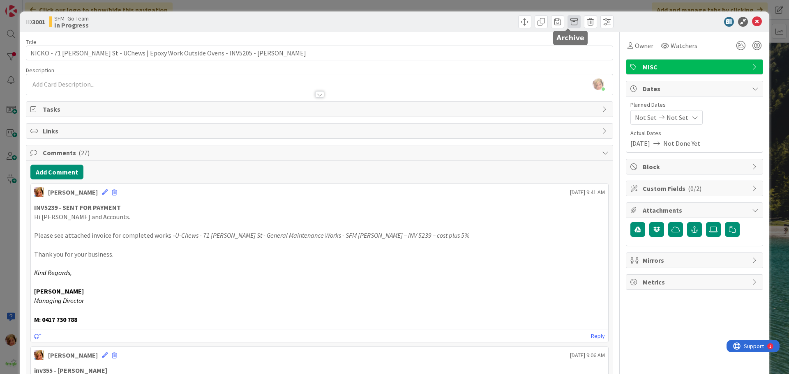
click at [569, 20] on span at bounding box center [573, 21] width 13 height 13
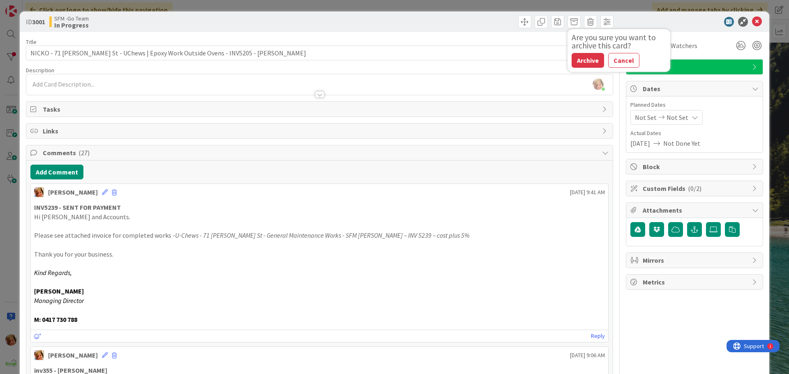
drag, startPoint x: 586, startPoint y: 62, endPoint x: 405, endPoint y: 39, distance: 182.6
click at [586, 62] on button "Archive" at bounding box center [588, 60] width 32 height 15
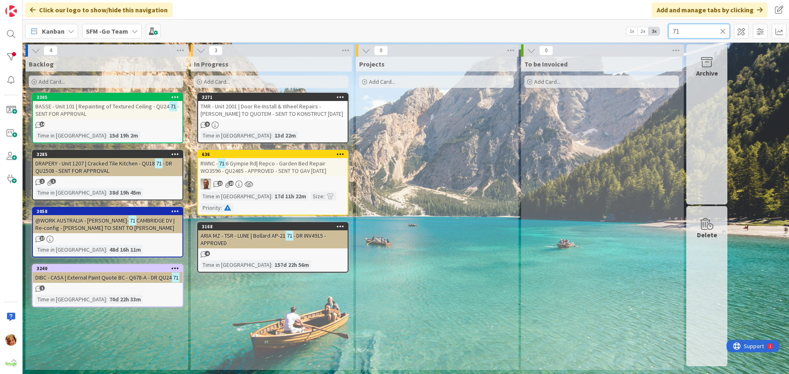
click at [690, 32] on input "71" at bounding box center [699, 31] width 62 height 15
type input "7"
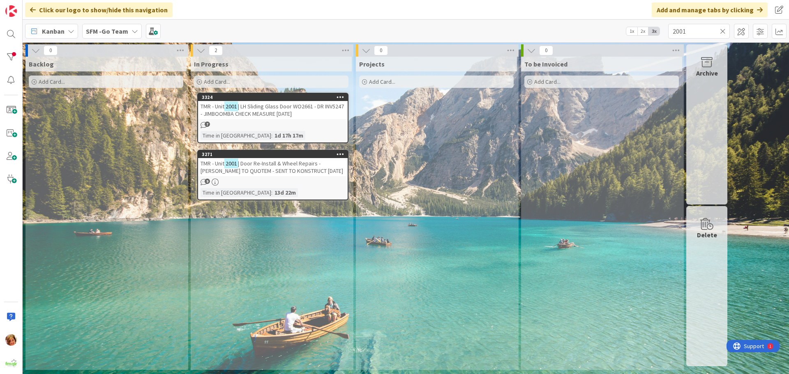
click at [271, 166] on span "| Door Re-Install & Wheel Repairs - [PERSON_NAME] TO QUOTEM - SENT TO KONSTRUCT…" at bounding box center [272, 167] width 143 height 15
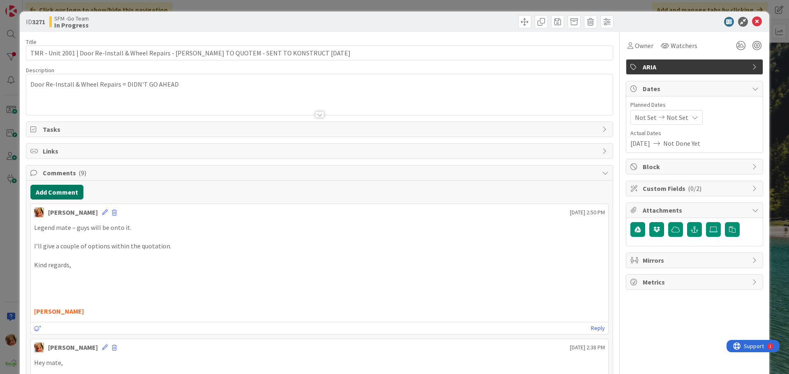
click at [59, 187] on button "Add Comment" at bounding box center [56, 192] width 53 height 15
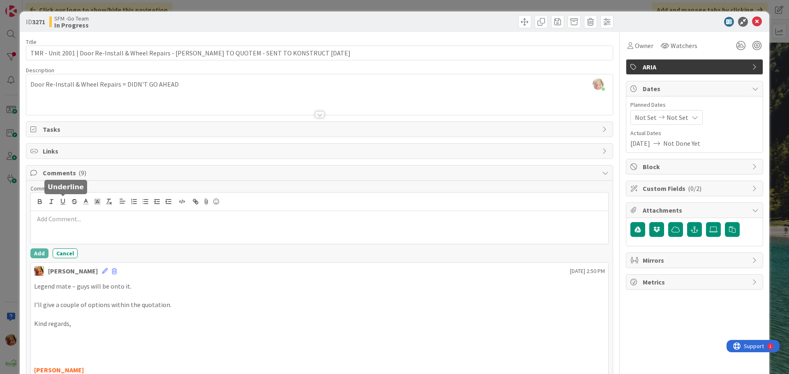
click at [71, 213] on div at bounding box center [319, 227] width 577 height 33
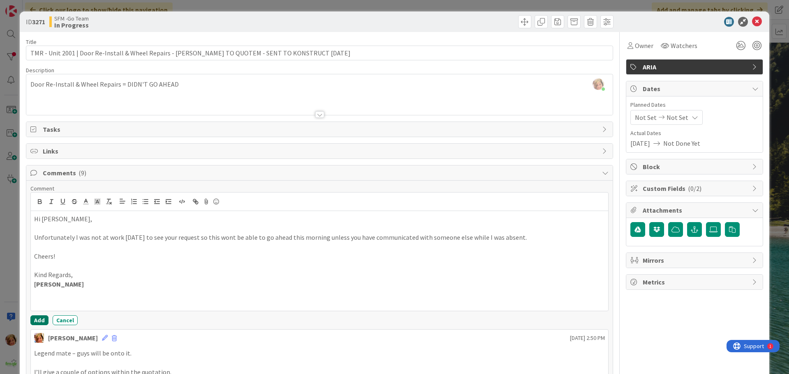
click at [35, 320] on button "Add" at bounding box center [39, 321] width 18 height 10
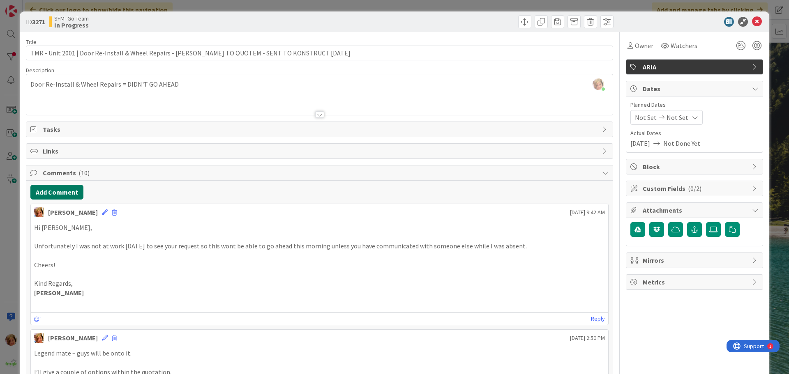
click at [54, 191] on button "Add Comment" at bounding box center [56, 192] width 53 height 15
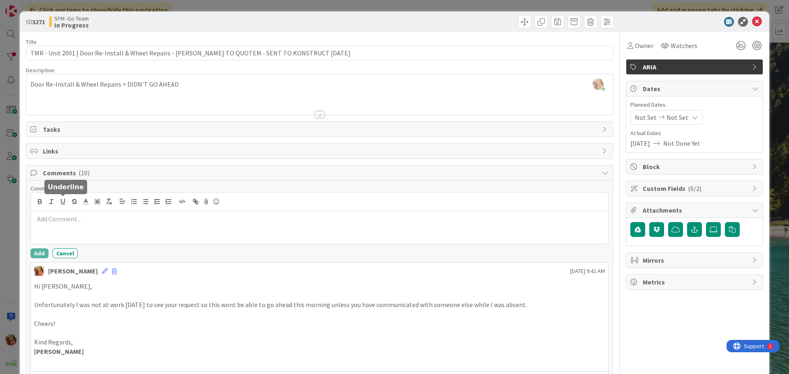
click at [66, 205] on button "button" at bounding box center [63, 202] width 12 height 10
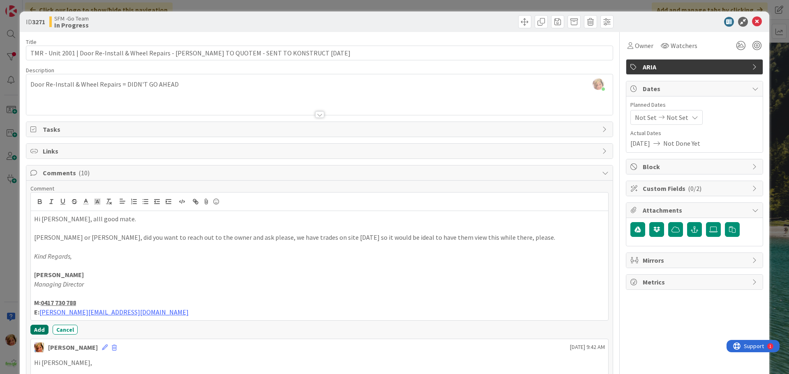
click at [35, 331] on button "Add" at bounding box center [39, 330] width 18 height 10
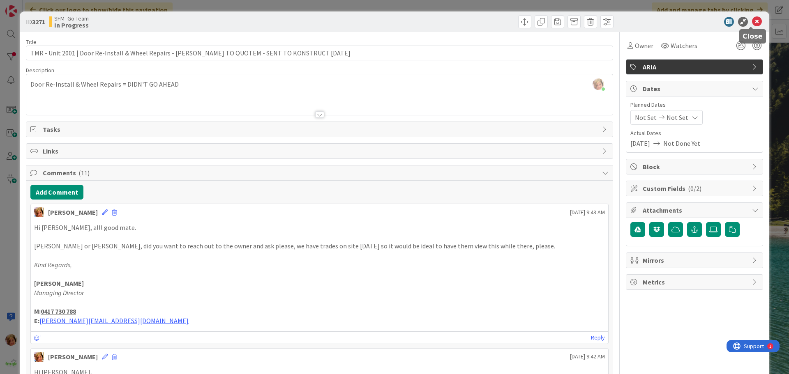
click at [752, 20] on icon at bounding box center [757, 22] width 10 height 10
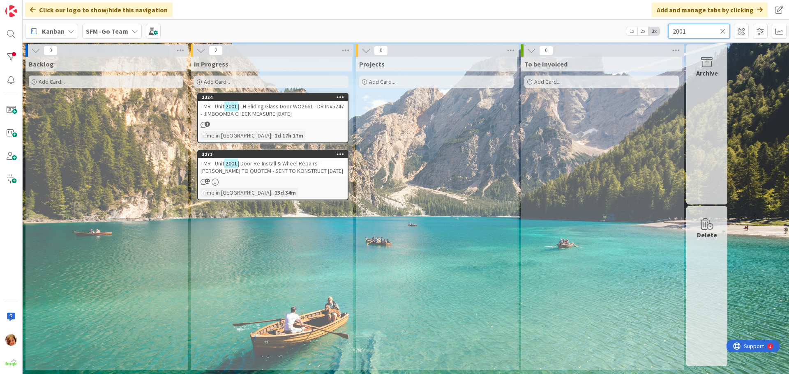
click at [700, 33] on input "2001" at bounding box center [699, 31] width 62 height 15
type input "2"
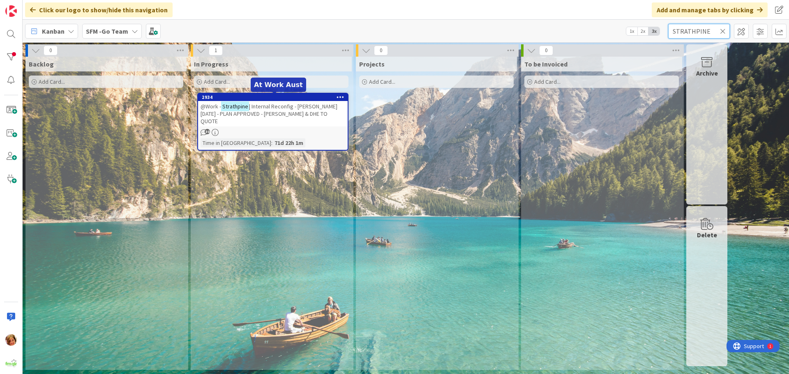
type input "STRATHPINE"
click at [288, 103] on span "| Internal Reconfig - [PERSON_NAME] [DATE] - PLAN APPROVED - [PERSON_NAME] & DH…" at bounding box center [269, 114] width 137 height 22
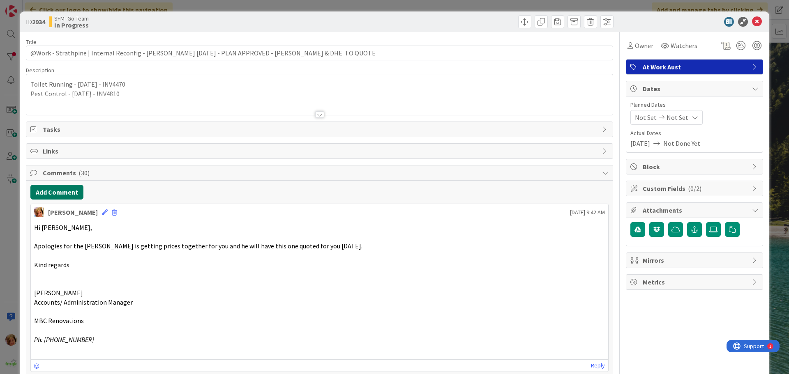
click at [61, 192] on button "Add Comment" at bounding box center [56, 192] width 53 height 15
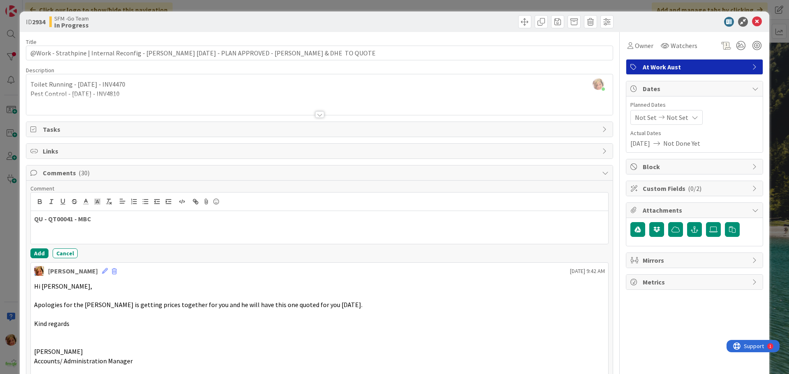
click at [429, 16] on div at bounding box center [468, 21] width 292 height 13
click at [752, 20] on icon at bounding box center [757, 22] width 10 height 10
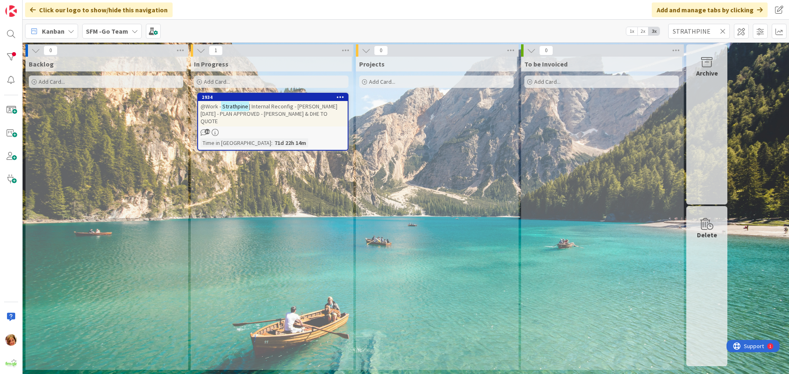
click at [723, 30] on icon at bounding box center [723, 31] width 6 height 7
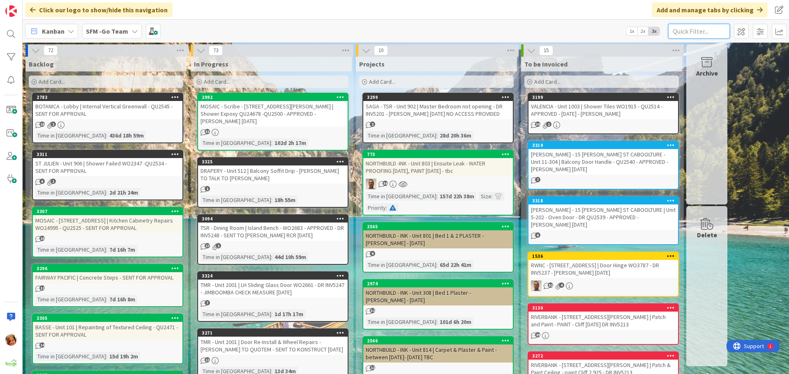
click at [679, 25] on input "text" at bounding box center [699, 31] width 62 height 15
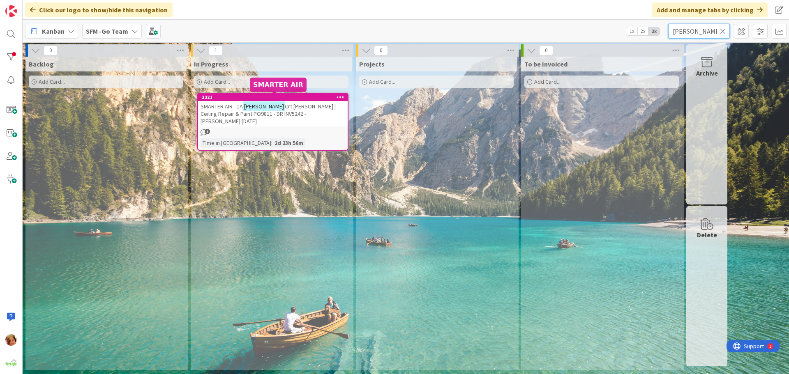
type input "[PERSON_NAME]"
click at [296, 111] on span "Crt [PERSON_NAME] | Ceiling Repair & Paint PO9811 - DR INV5242 - [PERSON_NAME] …" at bounding box center [268, 114] width 135 height 22
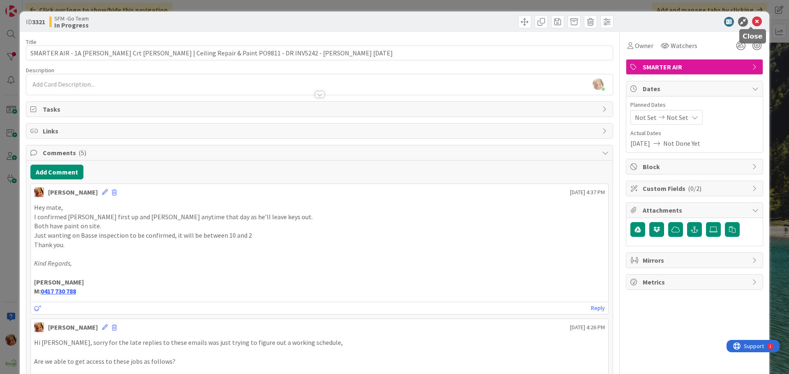
click at [752, 20] on icon at bounding box center [757, 22] width 10 height 10
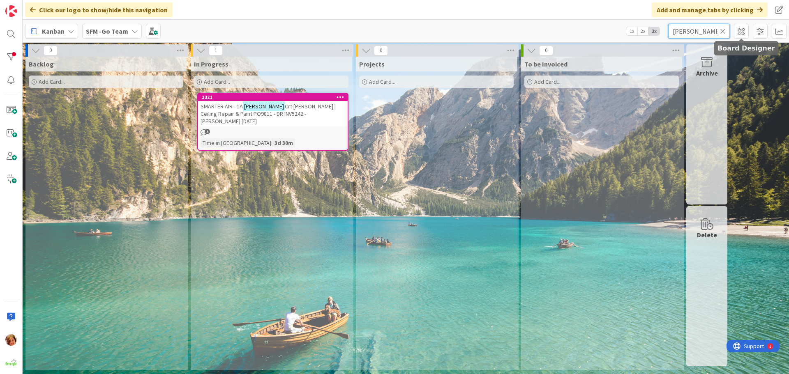
click at [711, 29] on input "[PERSON_NAME]" at bounding box center [699, 31] width 62 height 15
click at [724, 30] on icon at bounding box center [723, 31] width 6 height 7
click at [720, 30] on input "text" at bounding box center [699, 31] width 62 height 15
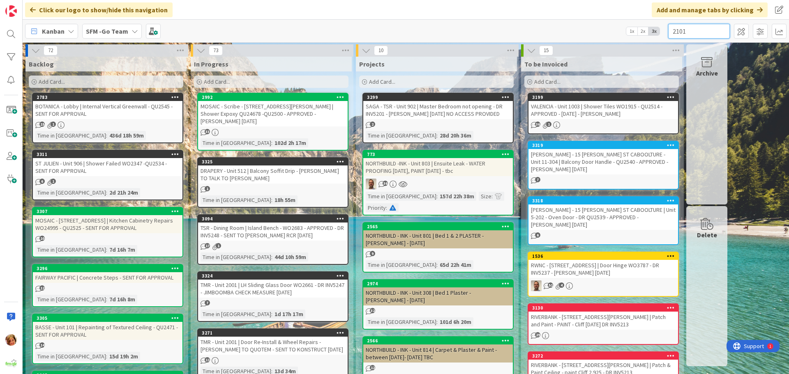
type input "2101"
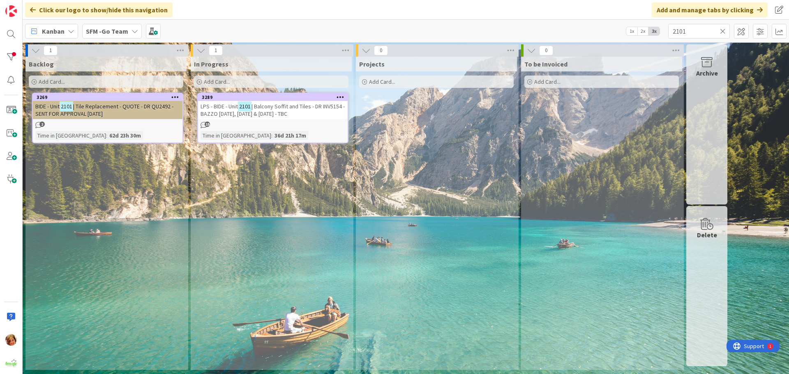
click at [297, 111] on span "| Balcony Soffit and Tiles - DR INV5154 - BAZZO [DATE], [DATE] & [DATE] - TBC" at bounding box center [273, 110] width 144 height 15
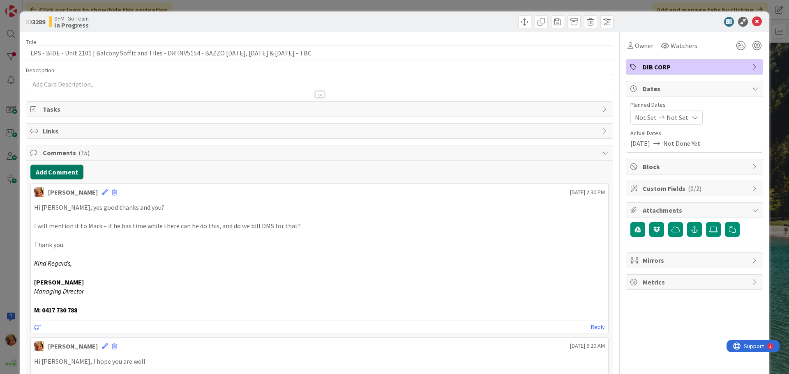
click at [57, 172] on button "Add Comment" at bounding box center [56, 172] width 53 height 15
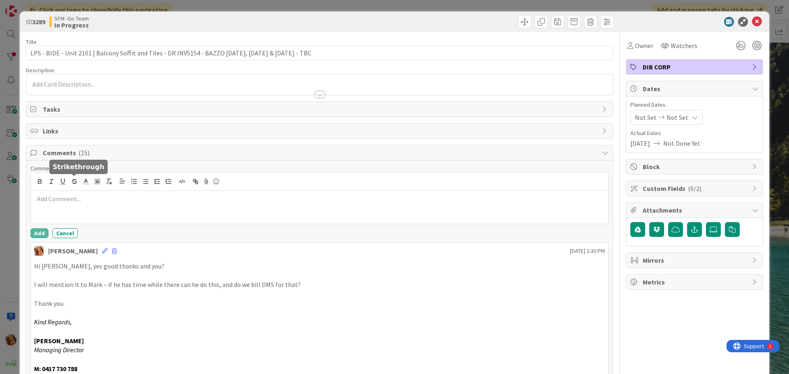
click at [77, 192] on div at bounding box center [319, 207] width 577 height 33
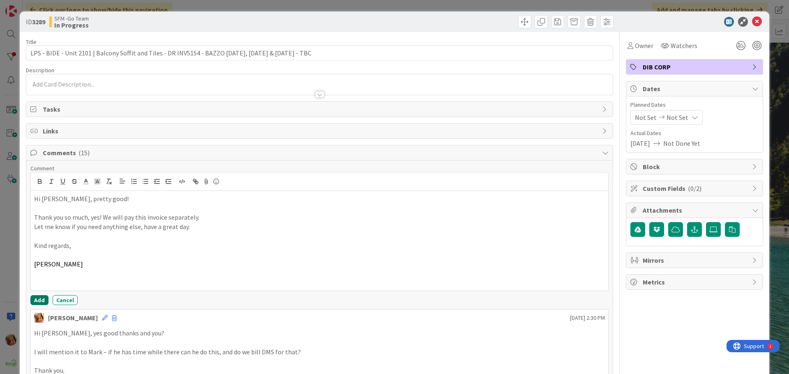
click at [39, 300] on button "Add" at bounding box center [39, 300] width 18 height 10
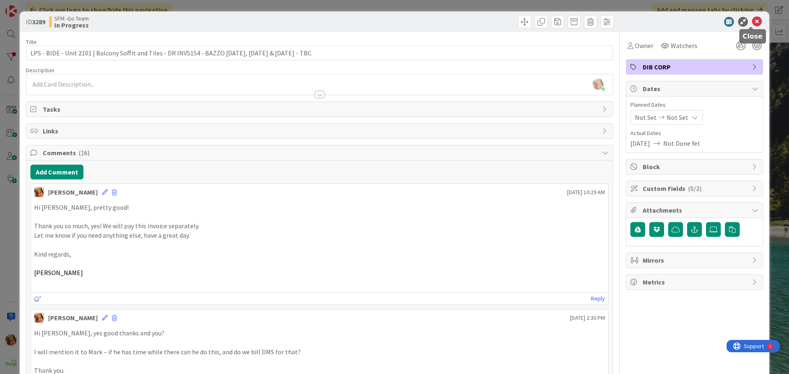
click at [752, 21] on icon at bounding box center [757, 22] width 10 height 10
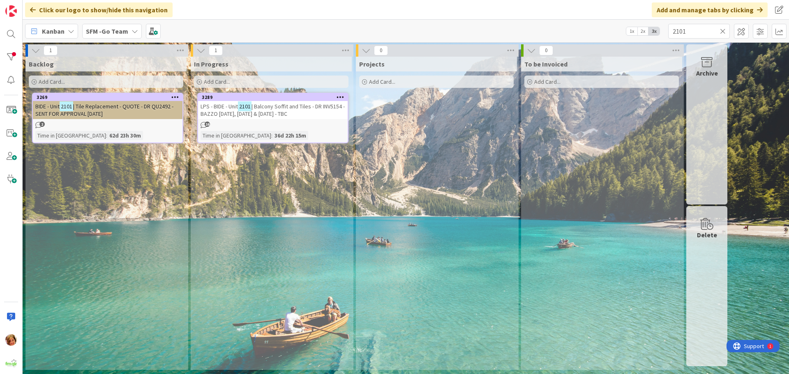
click at [722, 31] on icon at bounding box center [723, 31] width 6 height 7
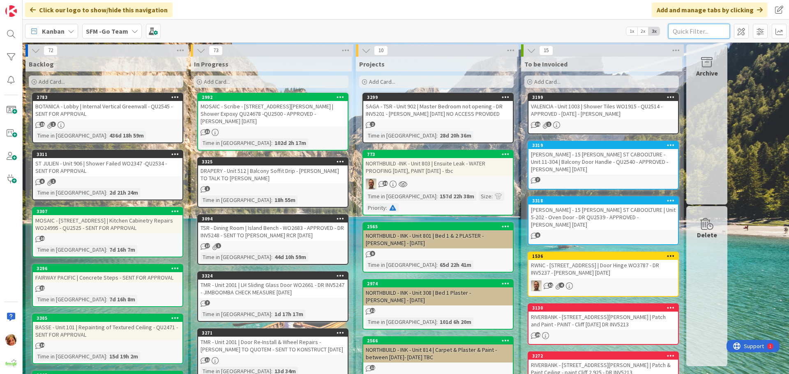
click at [701, 32] on input "text" at bounding box center [699, 31] width 62 height 15
type input "707"
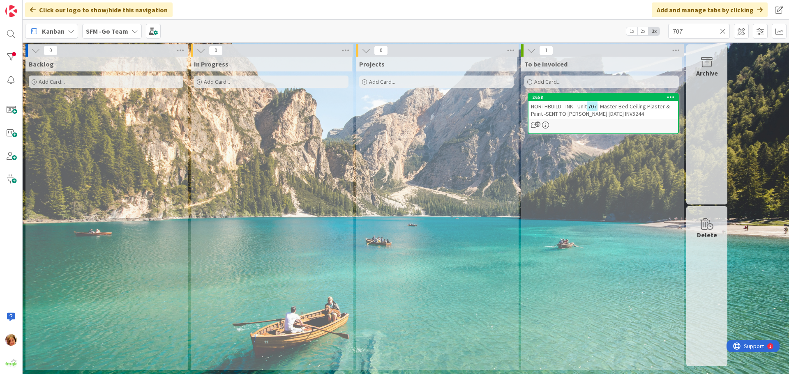
click at [559, 104] on span "NORTHBUILD - INK - Unit" at bounding box center [559, 106] width 56 height 7
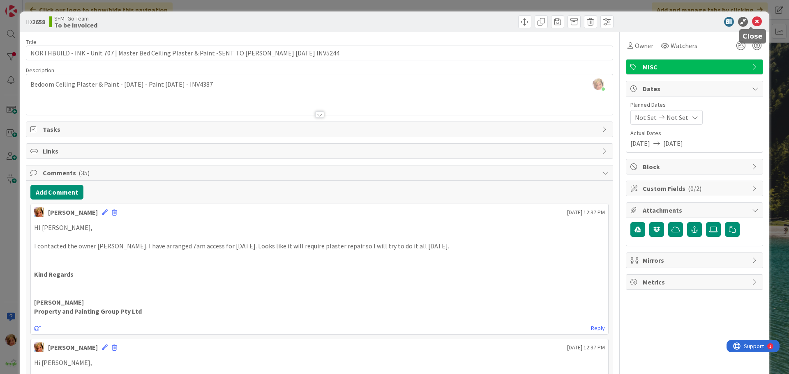
click at [752, 19] on icon at bounding box center [757, 22] width 10 height 10
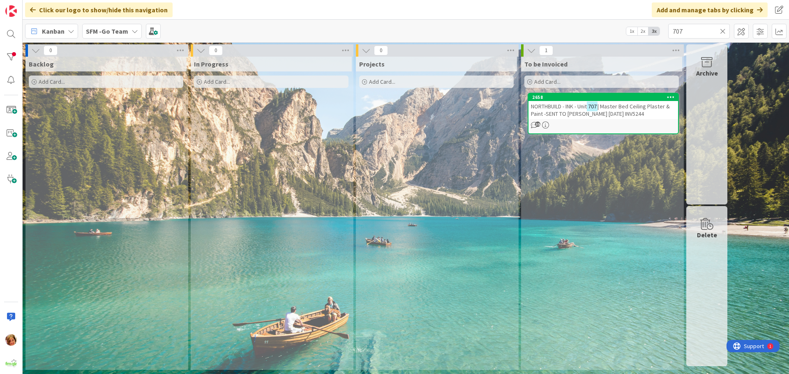
click at [724, 29] on icon at bounding box center [723, 31] width 6 height 7
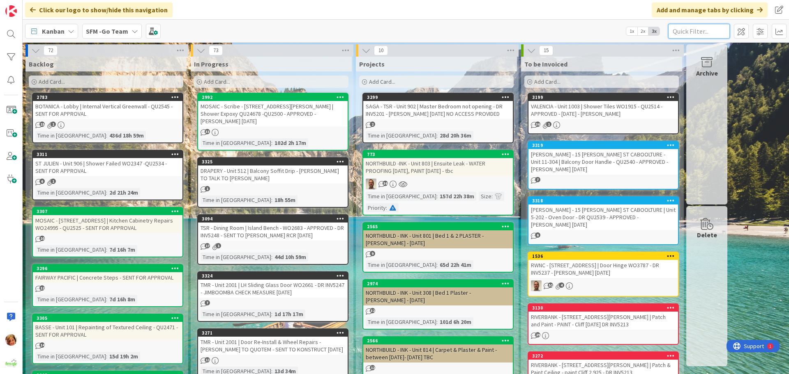
click at [692, 30] on input "text" at bounding box center [699, 31] width 62 height 15
type input "1003"
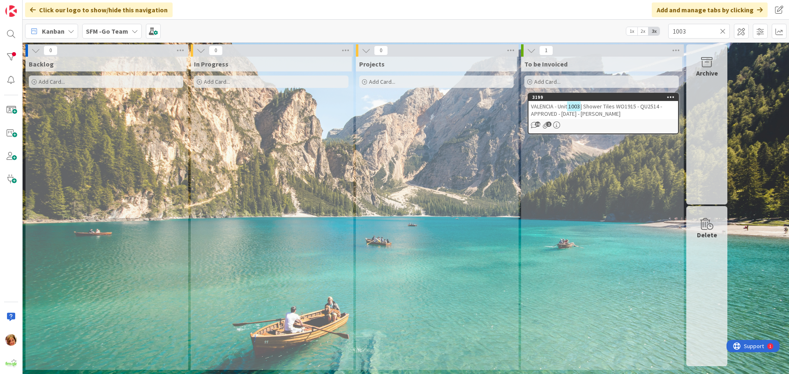
click at [615, 111] on div "VALENCIA - Unit 1003 | Shower Tiles WO1915 - QU2514 - APPROVED - [DATE] - [PERS…" at bounding box center [603, 110] width 150 height 18
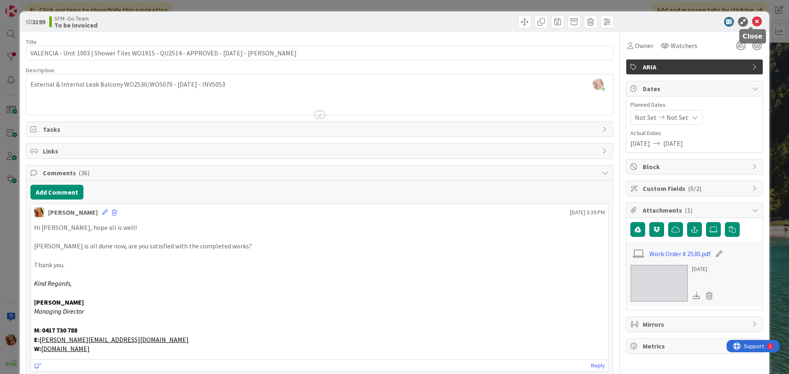
click at [752, 21] on icon at bounding box center [757, 22] width 10 height 10
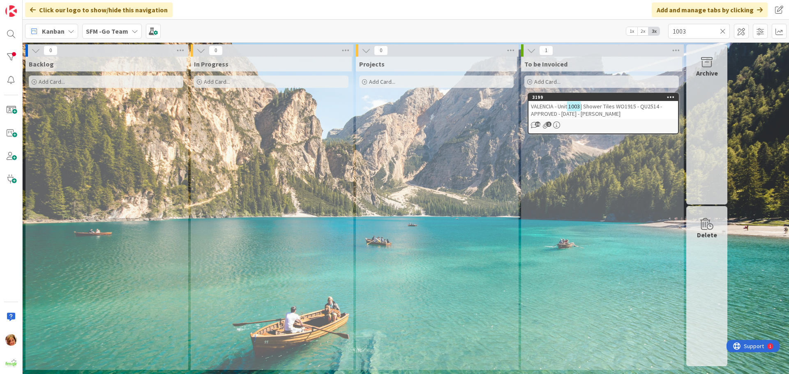
click at [626, 108] on span "| Shower Tiles WO1915 - QU2514 - APPROVED - [DATE] - [PERSON_NAME]" at bounding box center [596, 110] width 131 height 15
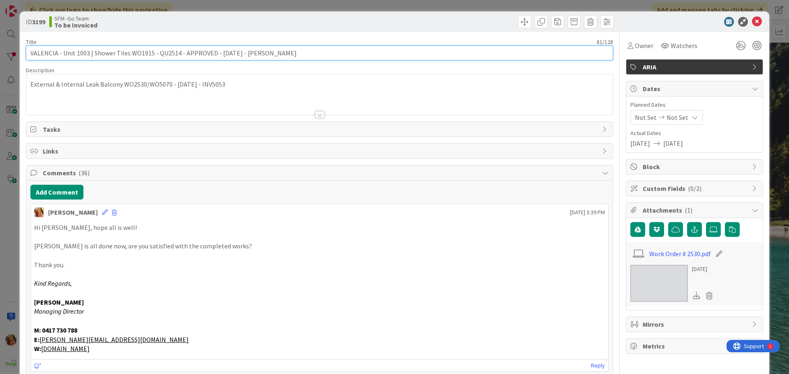
click at [293, 54] on input "VALENCIA - Unit 1003 | Shower Tiles WO1915 - QU2514 - APPROVED - [DATE] - [PERS…" at bounding box center [319, 53] width 587 height 15
type input "VALENCIA - Unit 1003 | Shower Tiles WO1915 - QU2514 - APPROVED - [DATE] - [PERS…"
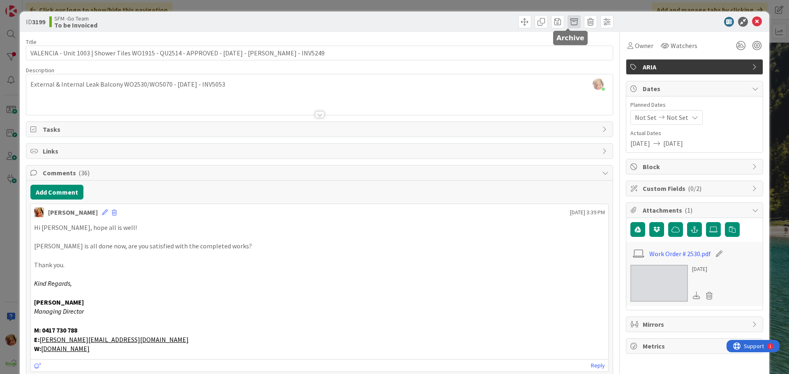
click at [567, 23] on span at bounding box center [573, 21] width 13 height 13
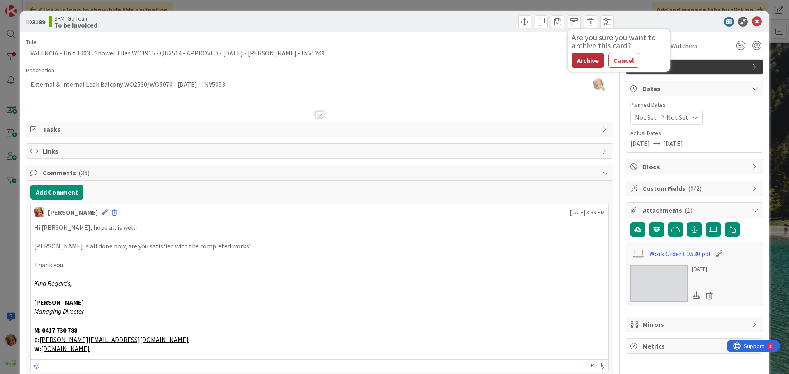
click at [577, 57] on button "Archive" at bounding box center [588, 60] width 32 height 15
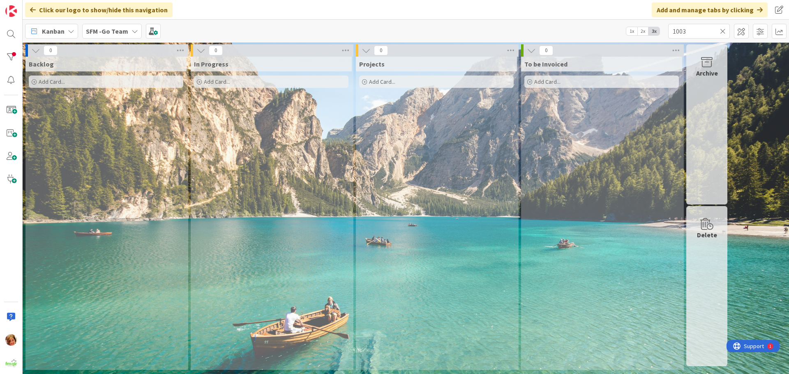
click at [723, 29] on icon at bounding box center [723, 31] width 6 height 7
click at [721, 30] on input "text" at bounding box center [699, 31] width 62 height 15
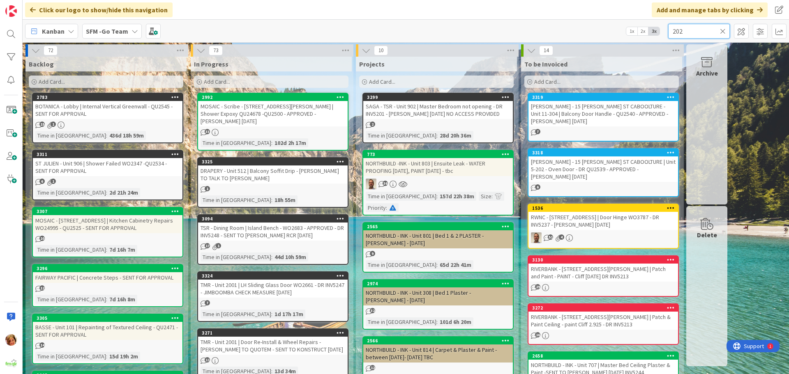
type input "202"
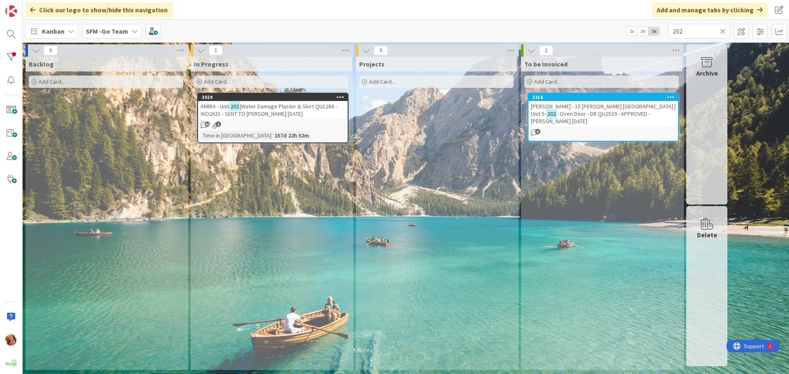
click at [270, 107] on span "|Water Damage Plaster & Skirt QU1286 - WO2631 - SENT TO [PERSON_NAME] [DATE]" at bounding box center [269, 110] width 136 height 15
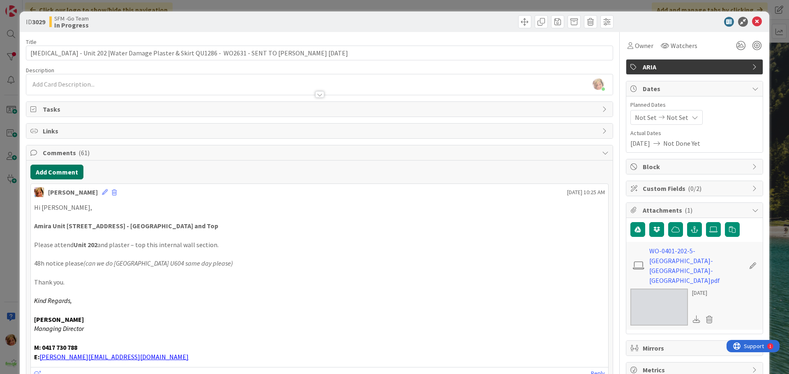
click at [61, 174] on button "Add Comment" at bounding box center [56, 172] width 53 height 15
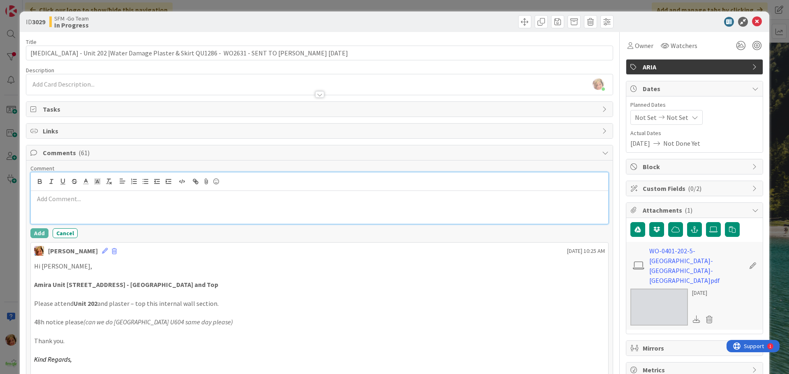
click at [76, 211] on div at bounding box center [319, 207] width 577 height 33
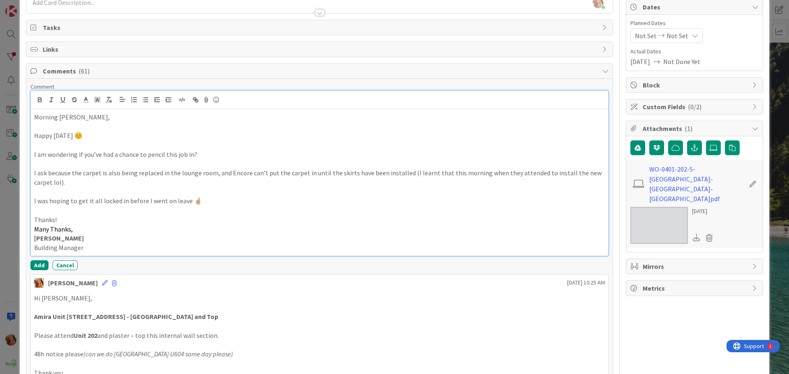
scroll to position [82, 0]
click at [36, 263] on button "Add" at bounding box center [39, 265] width 18 height 10
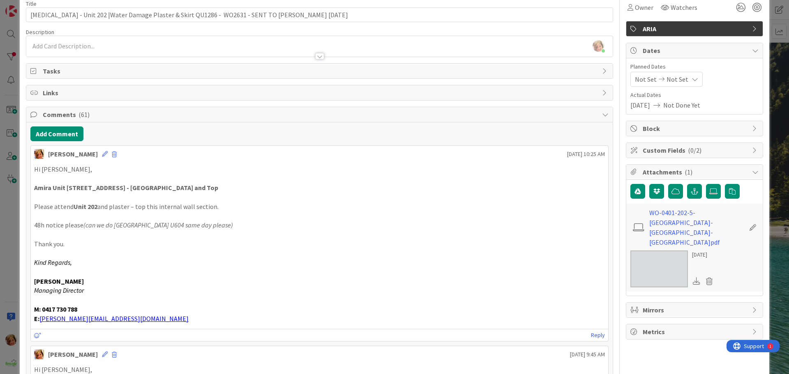
scroll to position [0, 0]
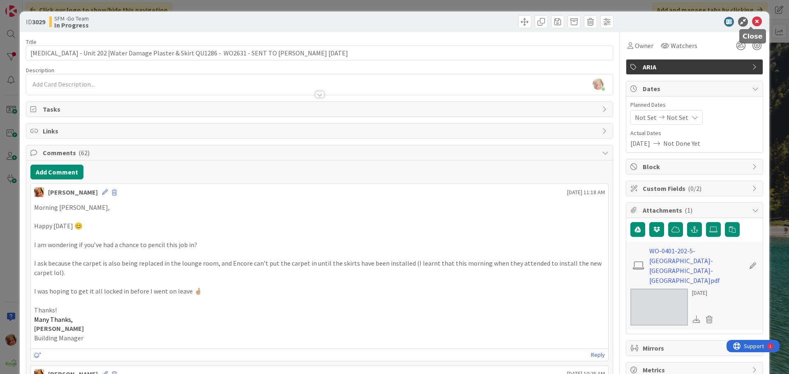
click at [752, 21] on icon at bounding box center [757, 22] width 10 height 10
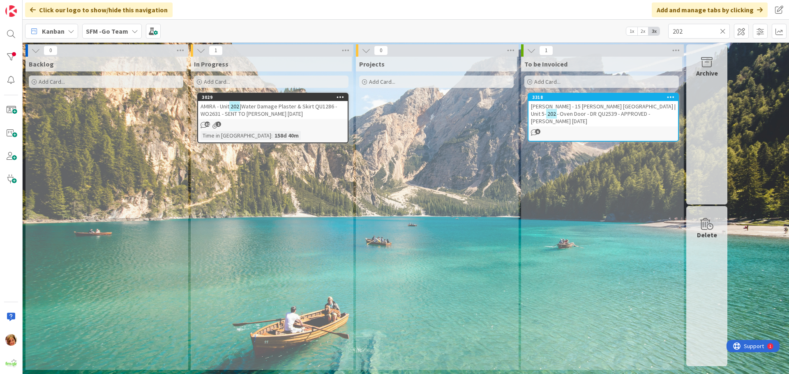
click at [723, 29] on icon at bounding box center [723, 31] width 6 height 7
click at [710, 31] on input "text" at bounding box center [699, 31] width 62 height 15
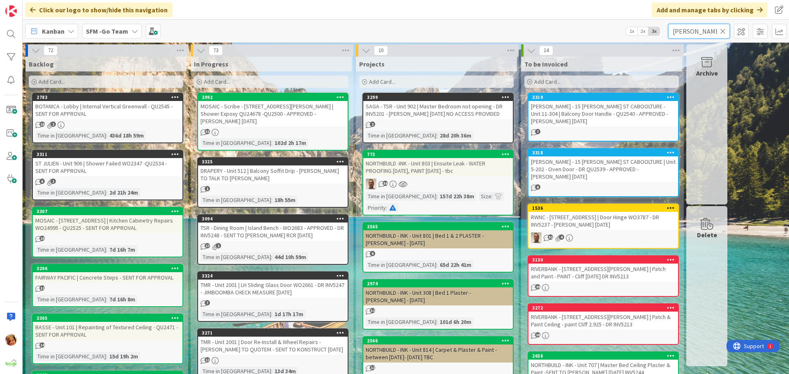
type input "[PERSON_NAME]"
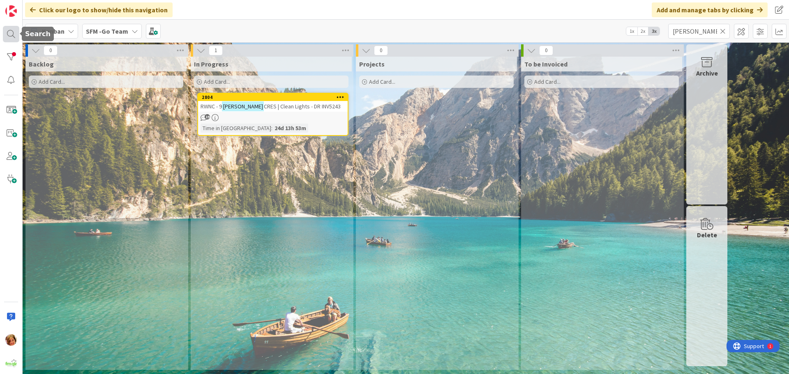
click at [14, 32] on div at bounding box center [11, 34] width 16 height 16
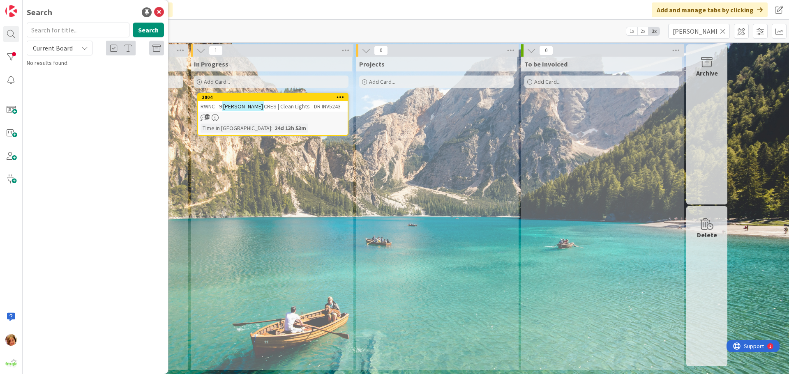
click at [72, 28] on input "text" at bounding box center [78, 30] width 103 height 15
type input "[PERSON_NAME]"
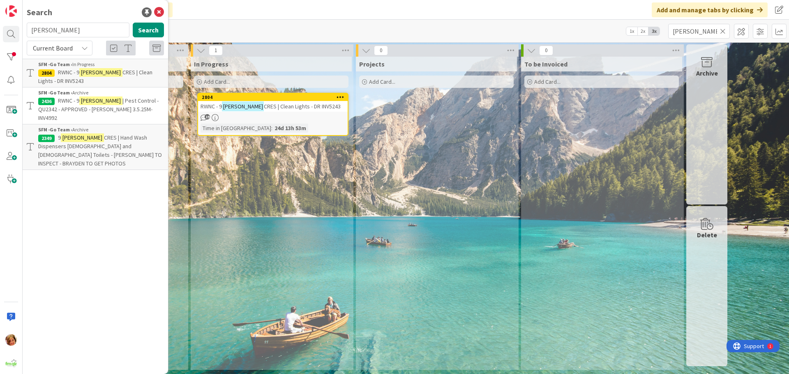
click at [103, 134] on span "CRES | Hand Wash Dispensers [DEMOGRAPHIC_DATA] and [DEMOGRAPHIC_DATA] Toilets -…" at bounding box center [100, 150] width 124 height 33
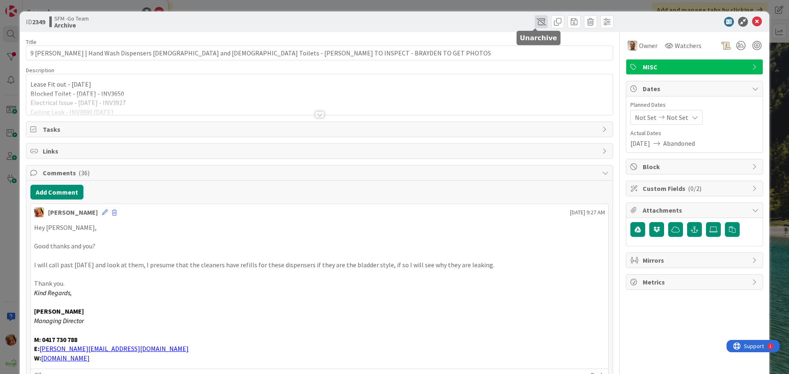
click at [535, 20] on span at bounding box center [541, 21] width 13 height 13
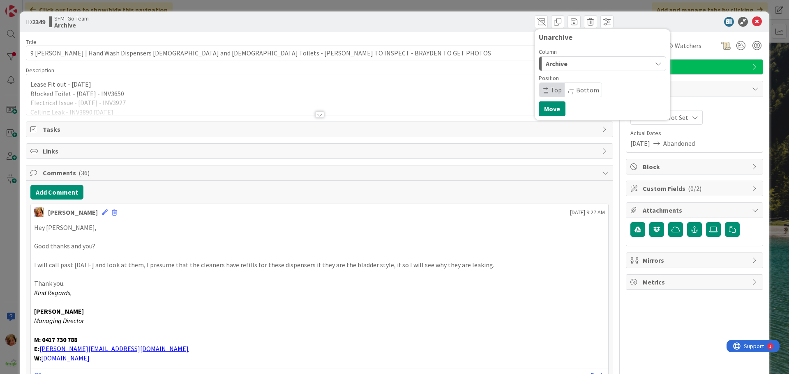
click at [579, 63] on div "Archive" at bounding box center [598, 63] width 108 height 13
click at [563, 97] on span "In Progress" at bounding box center [573, 97] width 30 height 10
click at [547, 107] on button "Move" at bounding box center [552, 108] width 27 height 15
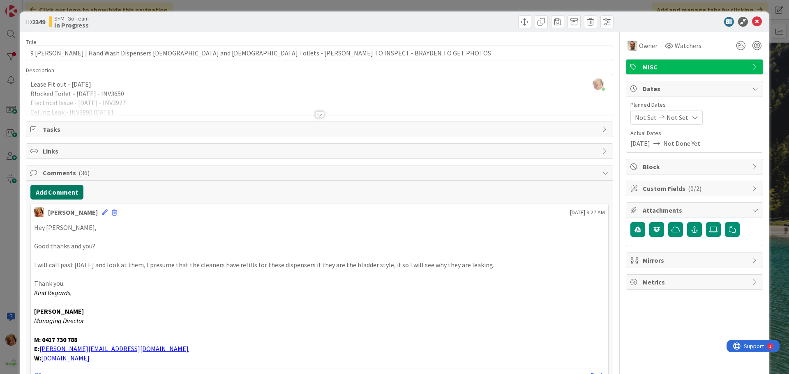
click at [60, 195] on button "Add Comment" at bounding box center [56, 192] width 53 height 15
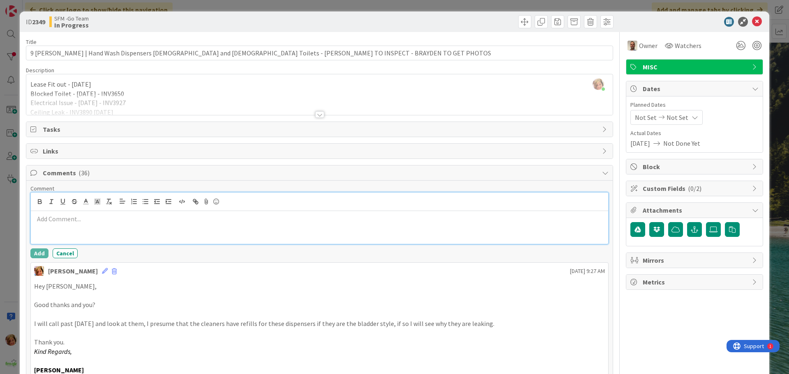
click at [77, 224] on div at bounding box center [319, 227] width 577 height 33
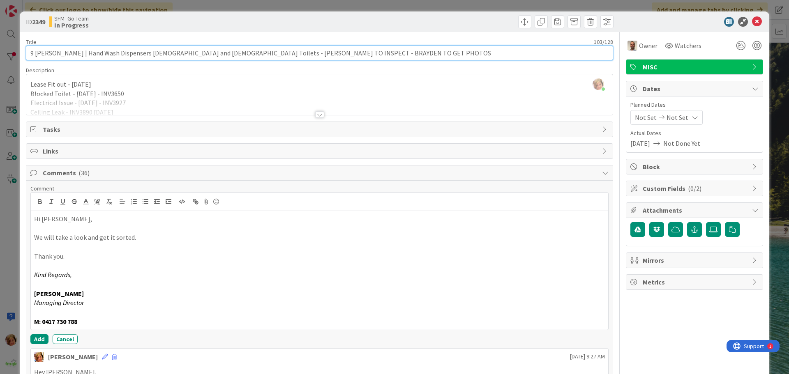
drag, startPoint x: 142, startPoint y: 54, endPoint x: 278, endPoint y: 55, distance: 136.0
click at [278, 55] on input "9 [PERSON_NAME] | Hand Wash Dispensers [DEMOGRAPHIC_DATA] and [DEMOGRAPHIC_DATA…" at bounding box center [319, 53] width 587 height 15
drag, startPoint x: 357, startPoint y: 55, endPoint x: 139, endPoint y: 58, distance: 217.8
click at [139, 58] on input "9 [PERSON_NAME] | Hand Wash Dispensers [DEMOGRAPHIC_DATA] and [DEMOGRAPHIC_DATA…" at bounding box center [319, 53] width 587 height 15
type input "9 [PERSON_NAME] | Hand Wash Dispensers - [DEMOGRAPHIC_DATA] Toilet"
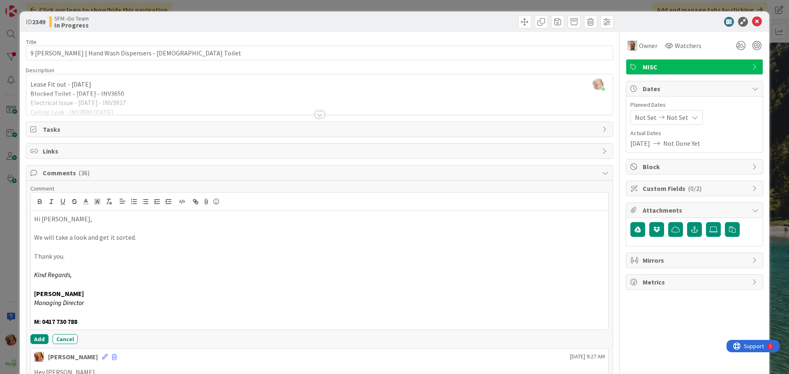
drag, startPoint x: 328, startPoint y: 21, endPoint x: 518, endPoint y: 35, distance: 190.8
click at [328, 21] on div "Move Move" at bounding box center [468, 21] width 292 height 13
click at [753, 21] on icon at bounding box center [757, 22] width 10 height 10
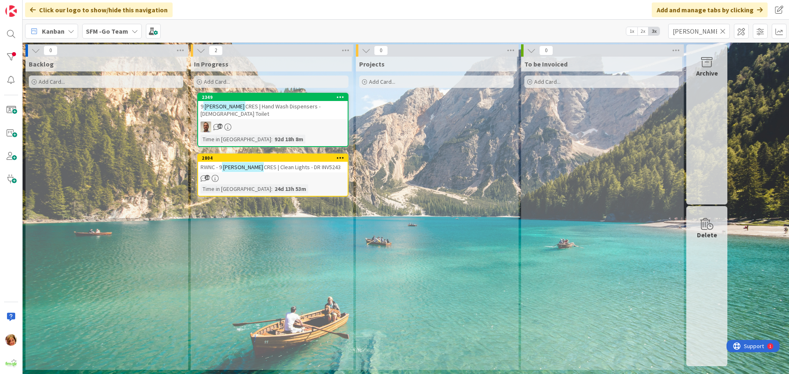
drag, startPoint x: 723, startPoint y: 29, endPoint x: 709, endPoint y: 31, distance: 13.7
click at [723, 29] on icon at bounding box center [723, 31] width 6 height 7
